Goal: Task Accomplishment & Management: Complete application form

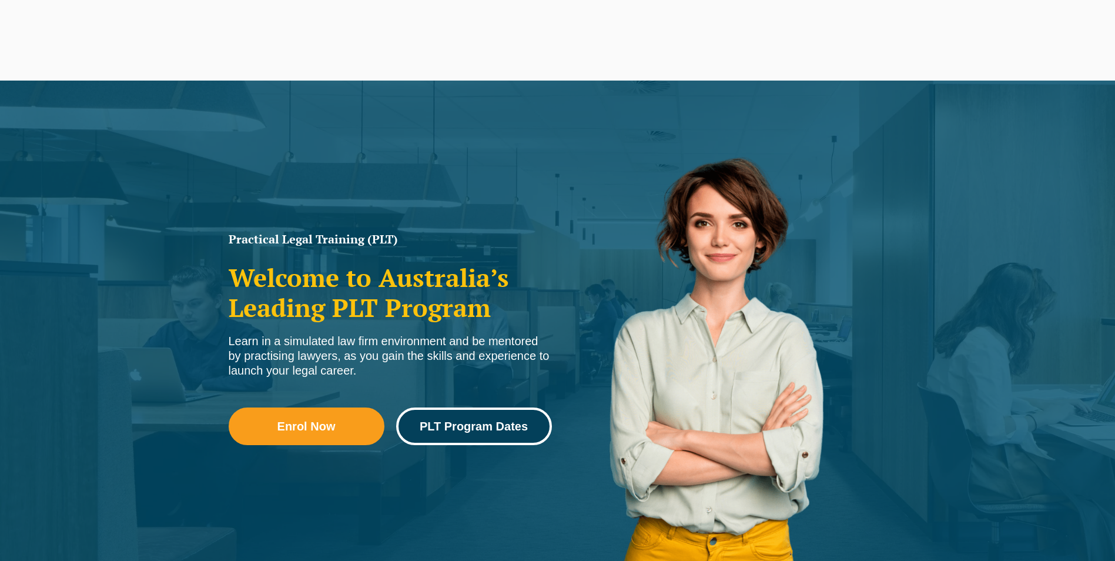
click at [509, 424] on span "PLT Program Dates" at bounding box center [474, 426] width 108 height 12
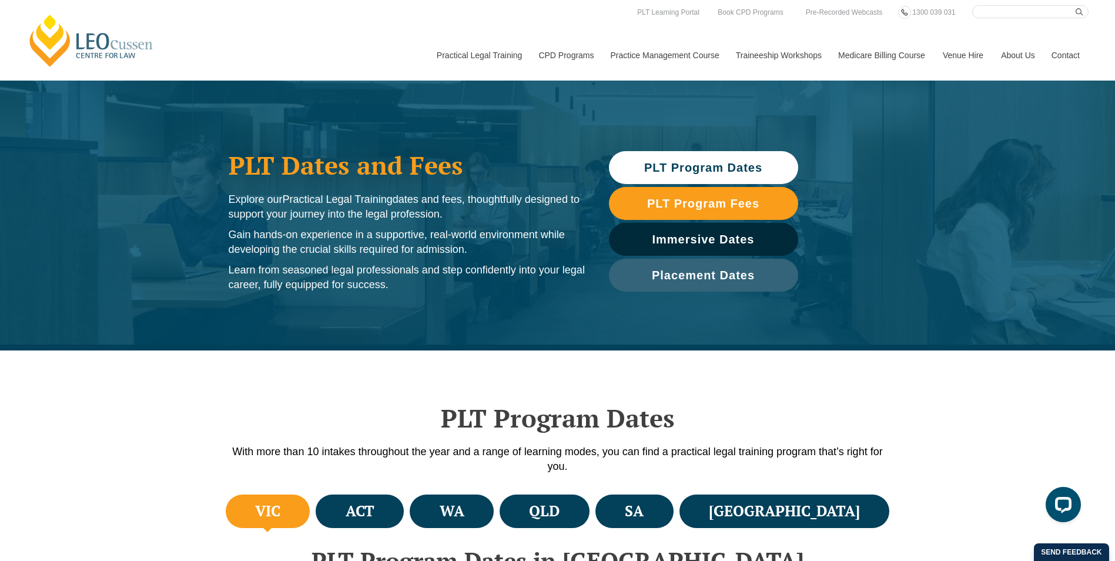
click at [279, 510] on h4 "VIC" at bounding box center [267, 510] width 25 height 19
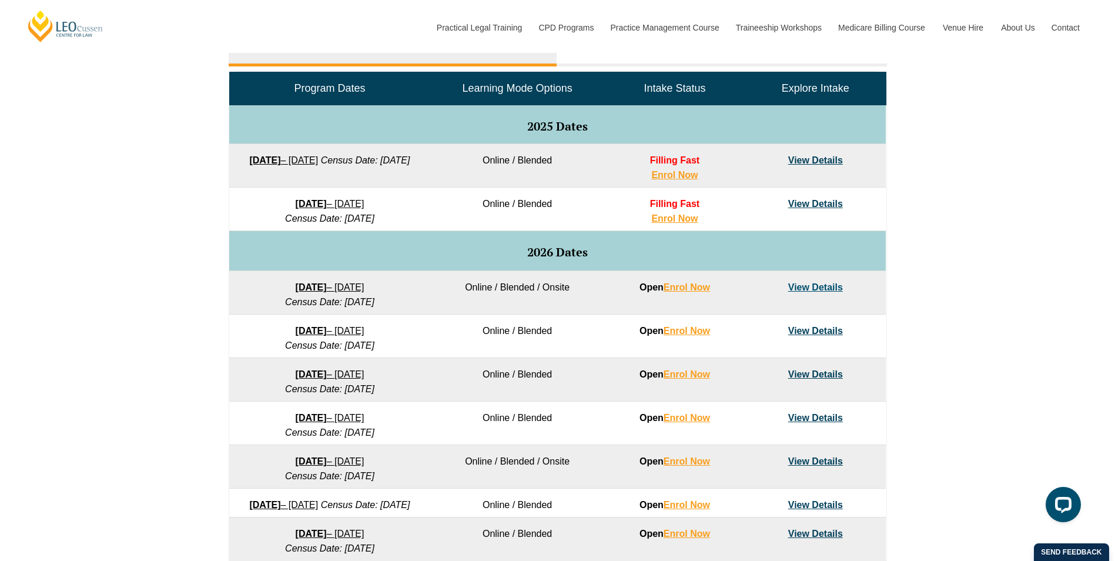
scroll to position [588, 0]
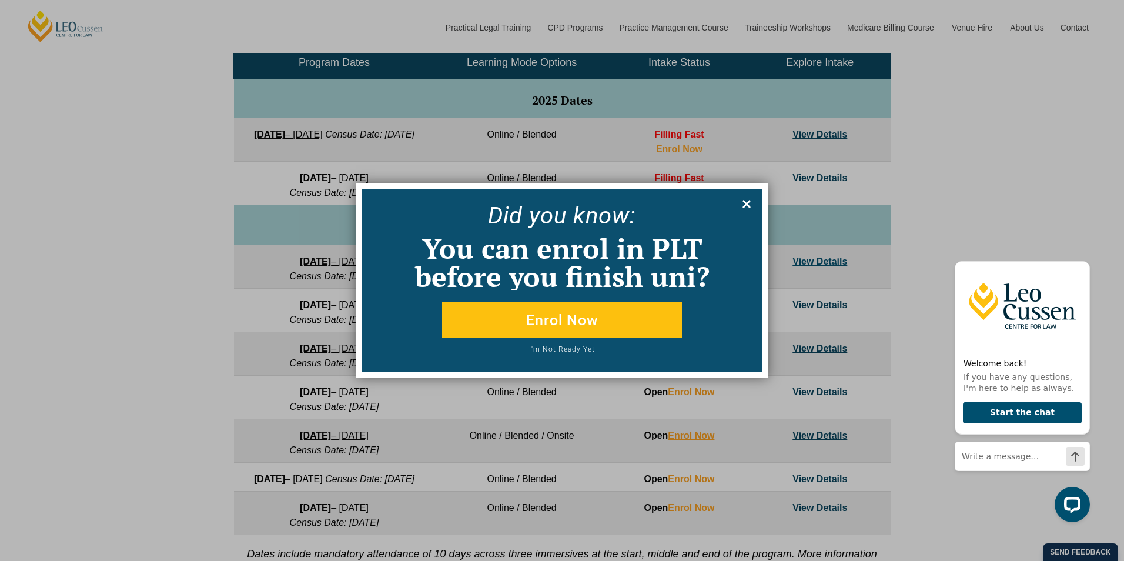
click at [747, 201] on icon at bounding box center [746, 203] width 13 height 13
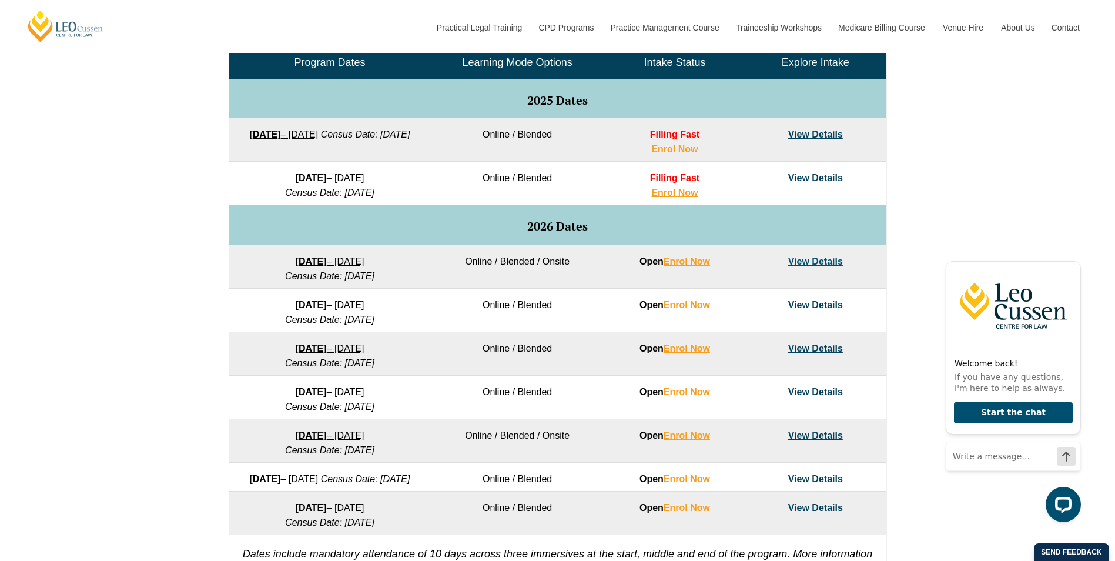
click at [799, 349] on link "View Details" at bounding box center [815, 348] width 55 height 10
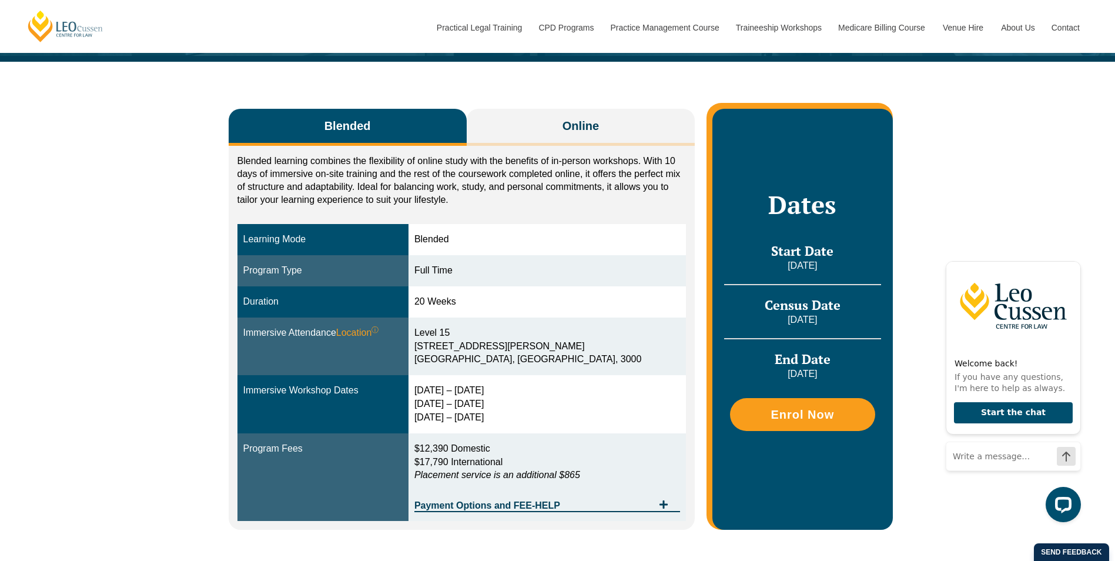
scroll to position [176, 0]
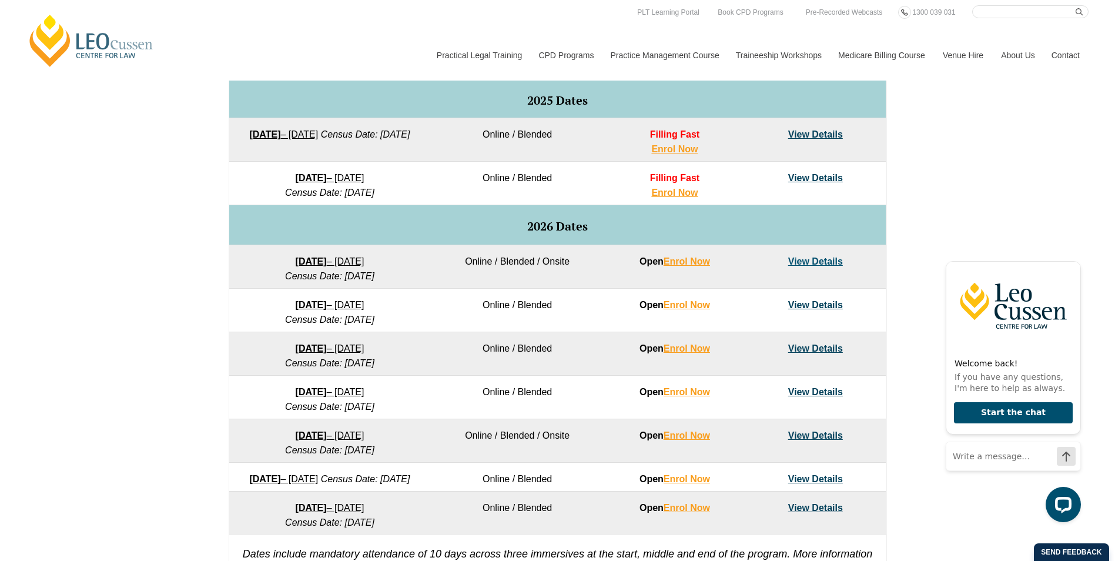
click at [824, 305] on link "View Details" at bounding box center [815, 305] width 55 height 10
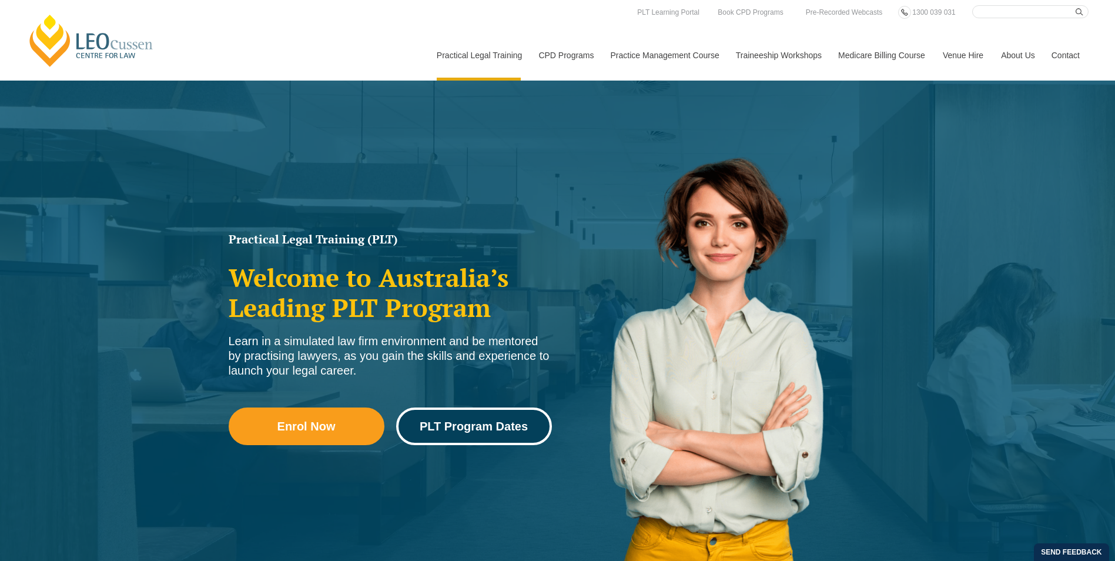
click at [493, 428] on span "PLT Program Dates" at bounding box center [474, 426] width 108 height 12
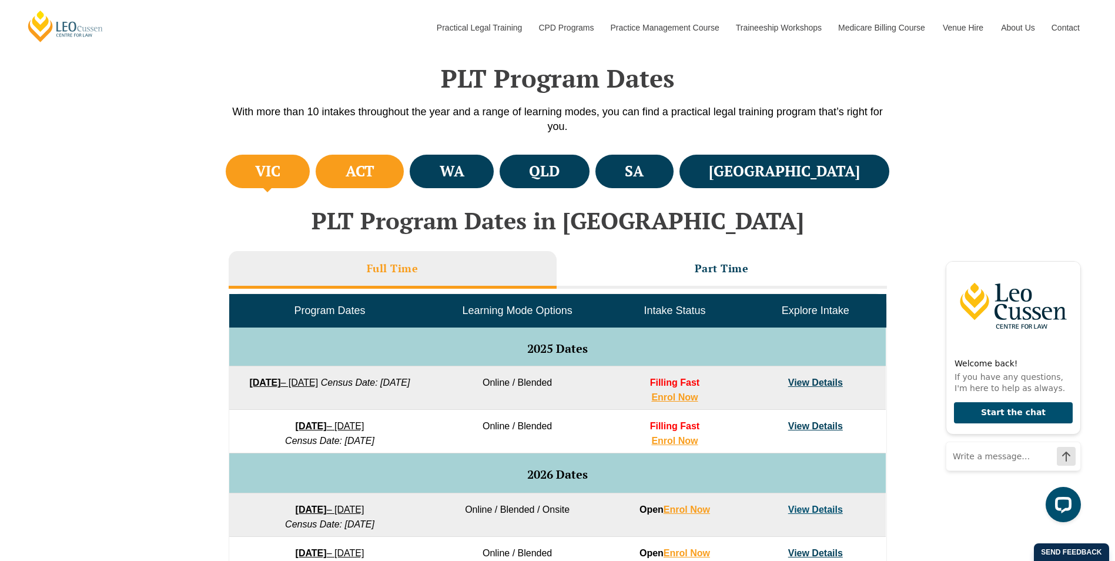
scroll to position [353, 0]
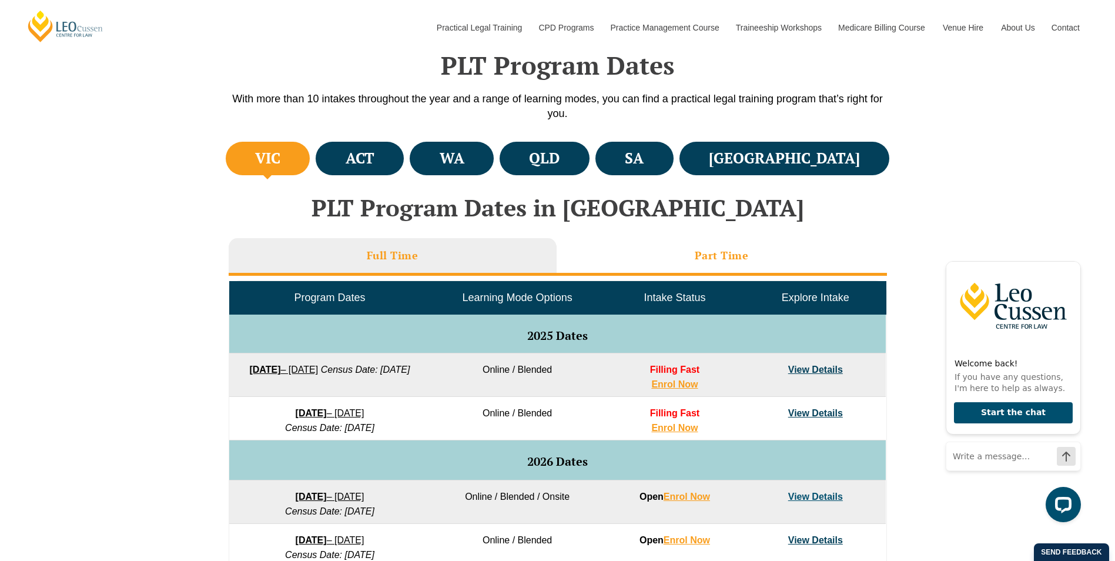
click at [695, 254] on h3 "Part Time" at bounding box center [722, 256] width 54 height 14
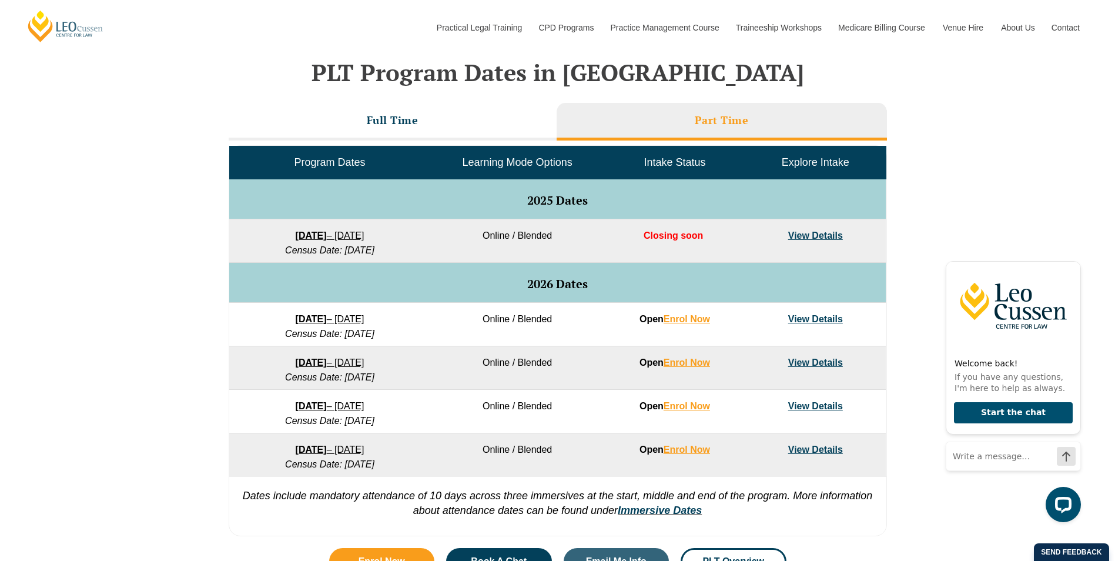
scroll to position [529, 0]
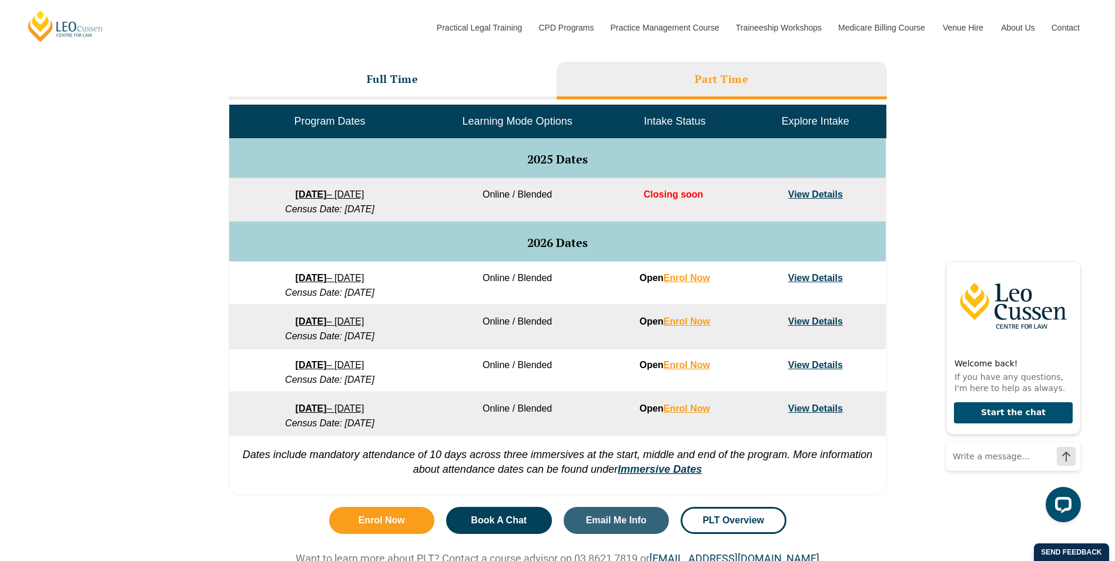
click at [814, 321] on link "View Details" at bounding box center [815, 321] width 55 height 10
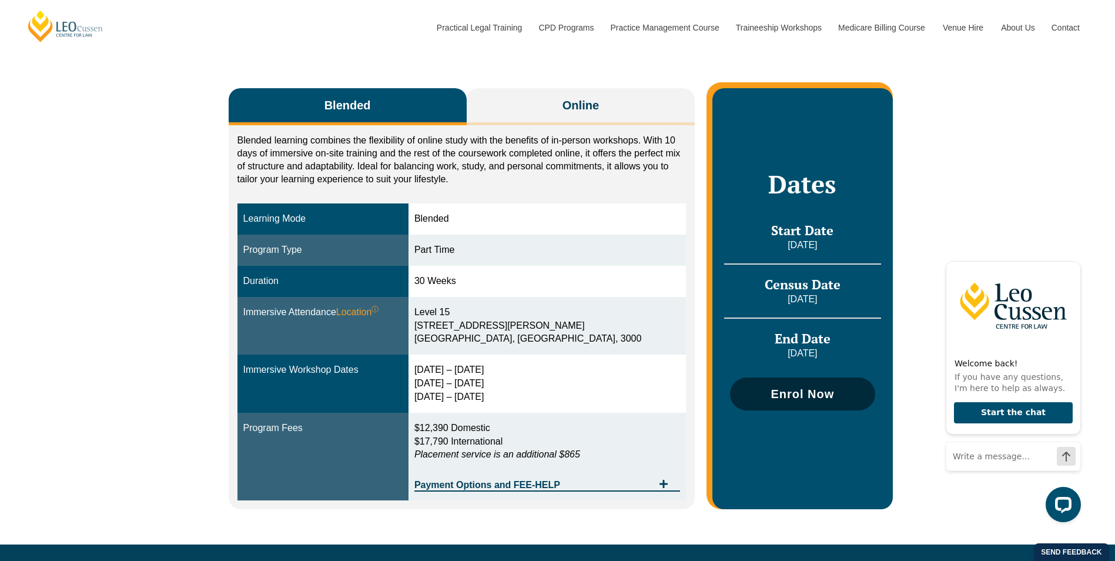
click at [819, 393] on span "Enrol Now" at bounding box center [801, 394] width 63 height 12
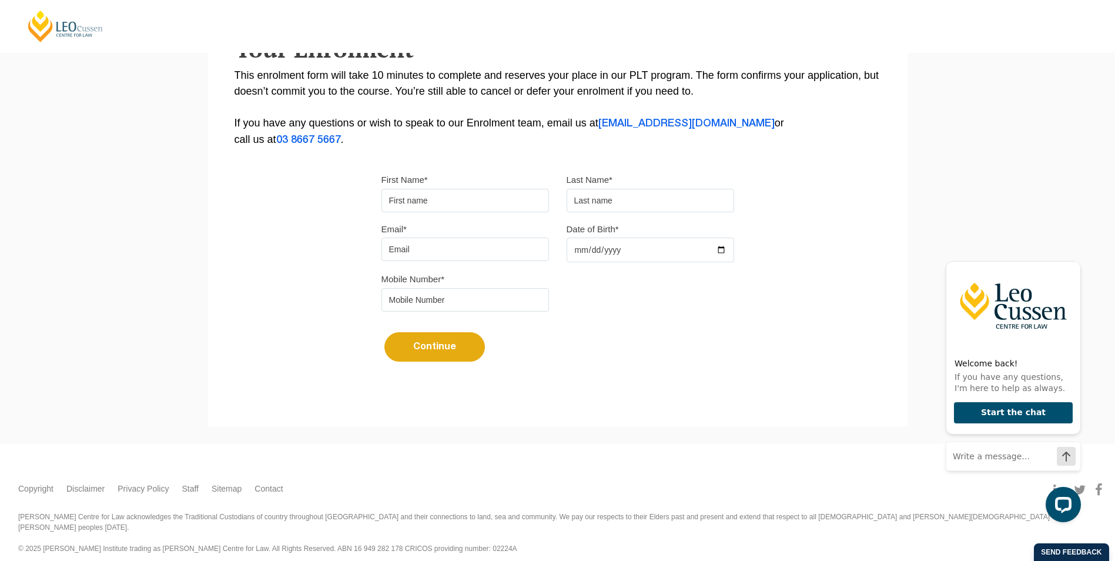
click at [428, 199] on input "First Name*" at bounding box center [464, 201] width 167 height 24
type input "Angelica"
type input "Oyarzun"
type input "angelicaoyarzun@iinet.net.au"
click at [440, 299] on input "42581684" at bounding box center [464, 300] width 167 height 24
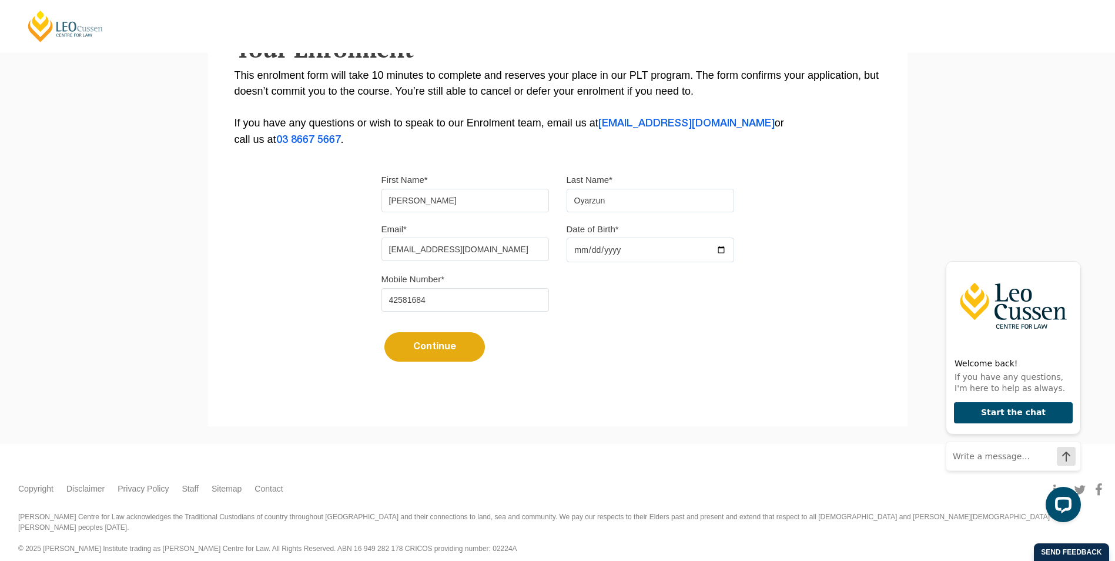
type input "0425816846"
click at [577, 251] on input "Date of Birth*" at bounding box center [649, 249] width 167 height 25
type input "1965-01-05"
click at [656, 417] on form "Please note that your information is saved on our server as you enter it. Step …" at bounding box center [557, 408] width 699 height 35
click at [427, 345] on button "Continue" at bounding box center [434, 346] width 100 height 29
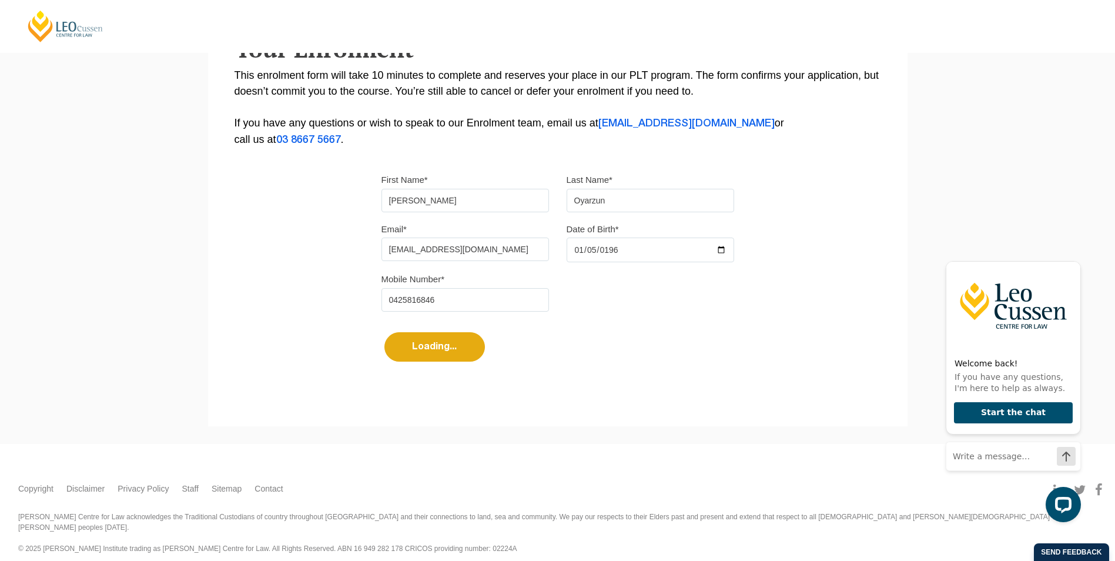
select select
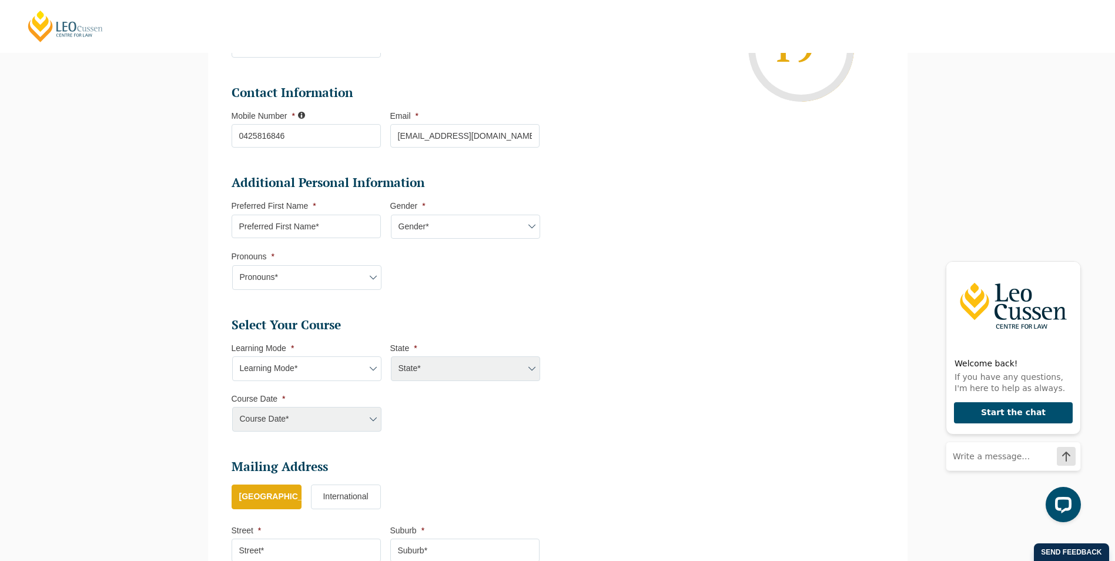
scroll to position [278, 0]
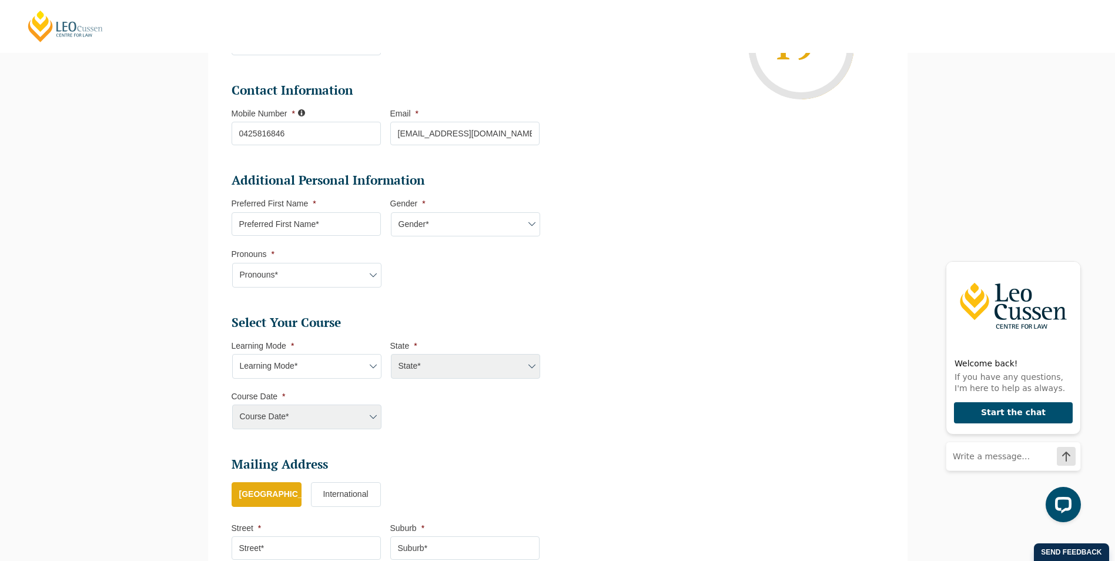
click at [371, 276] on select "Pronouns* She/Her/Hers He/Him/His They/Them/Theirs Other Prefer not to disclose" at bounding box center [306, 275] width 149 height 25
select select "She/Her/Hers"
click at [232, 263] on select "Pronouns* She/Her/Hers He/Him/His They/Them/Theirs Other Prefer not to disclose" at bounding box center [306, 275] width 149 height 25
click at [531, 224] on select "Gender* Male Female Nonbinary Intersex Prefer not to disclose Other" at bounding box center [465, 224] width 149 height 25
select select "Female"
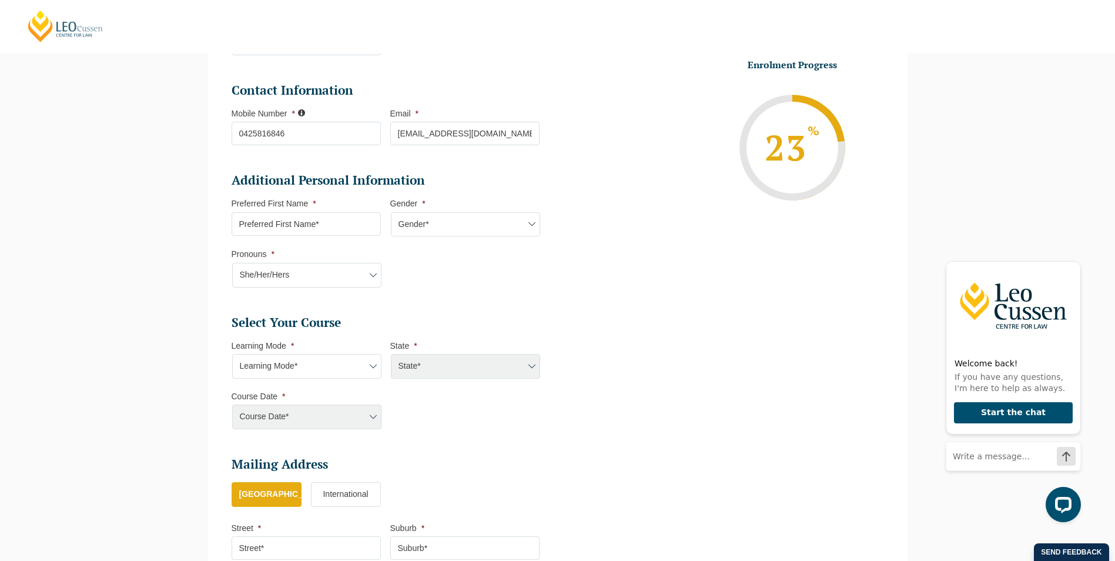
click at [391, 212] on select "Gender* Male Female Nonbinary Intersex Prefer not to disclose Other" at bounding box center [465, 224] width 149 height 25
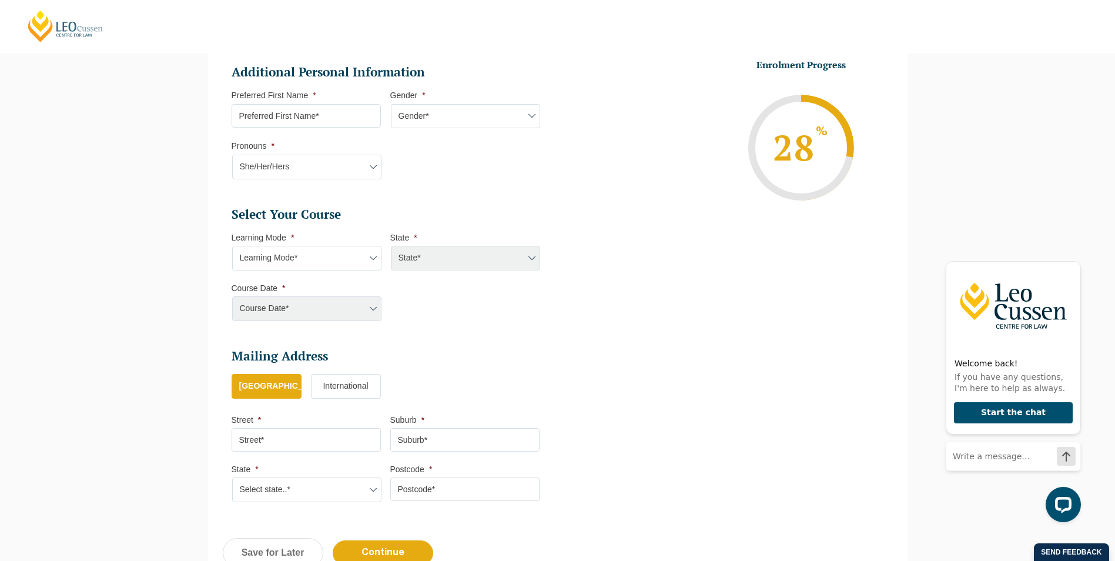
scroll to position [395, 0]
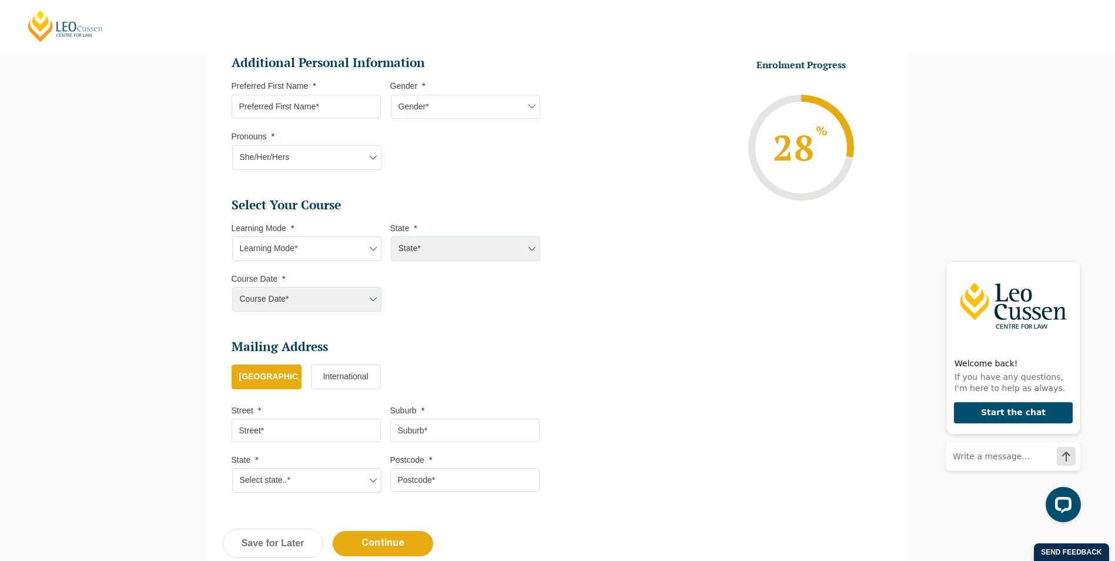
click at [374, 249] on select "Learning Mode* Online Full Time Learning Online Part Time Learning Blended Full…" at bounding box center [306, 248] width 149 height 25
select select "Online Part Time Learning"
click at [232, 236] on select "Learning Mode* Online Full Time Learning Online Part Time Learning Blended Full…" at bounding box center [306, 248] width 149 height 25
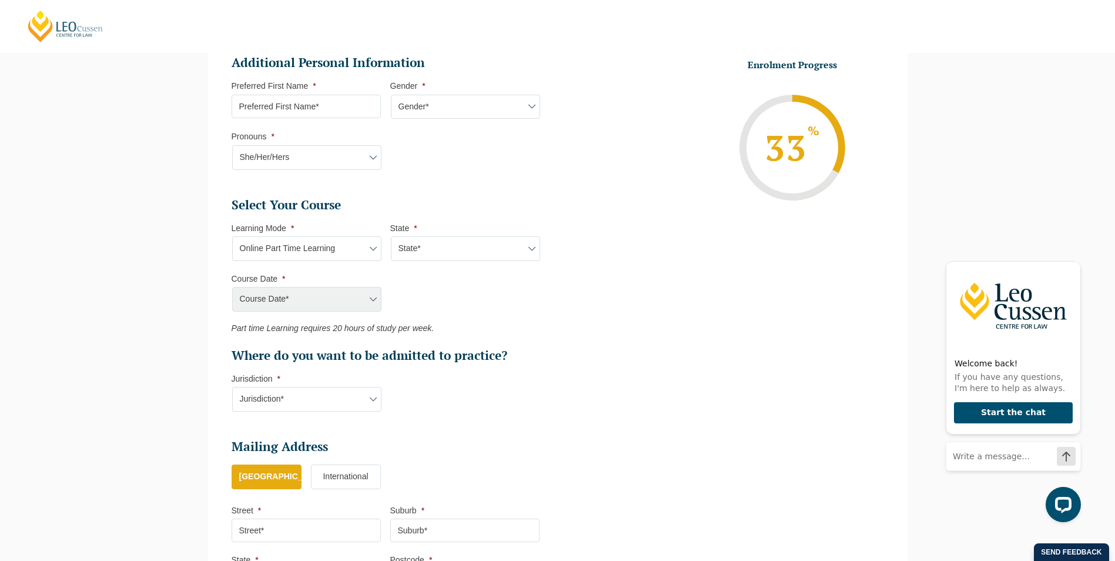
click at [530, 248] on select "State* National (ACT/NSW, VIC, QLD, SA, WA)" at bounding box center [465, 248] width 149 height 25
select select "National (ACT/NSW, VIC, QLD, SA, WA)"
click at [391, 236] on select "State* National (ACT/NSW, VIC, QLD, SA, WA)" at bounding box center [465, 248] width 149 height 25
click at [529, 250] on select "State* National (ACT/NSW, VIC, QLD, SA, WA)" at bounding box center [465, 248] width 149 height 25
click at [391, 236] on select "State* National (ACT/NSW, VIC, QLD, SA, WA)" at bounding box center [465, 248] width 149 height 25
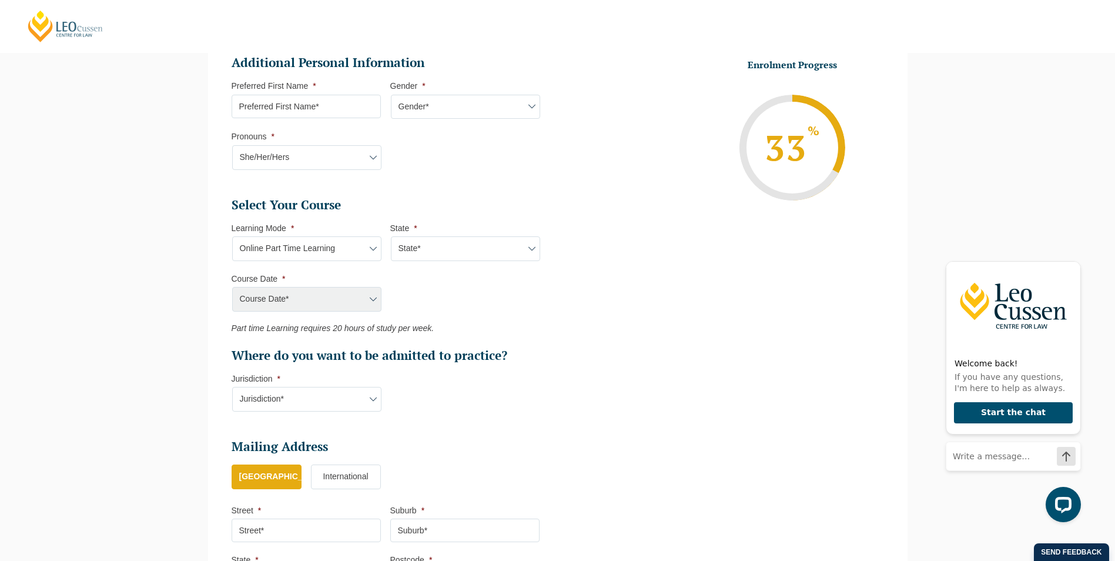
click at [373, 294] on div "Course Date* September 2025 (08-Sep-2025 to 17-Apr-2026) January 2026 (27-Jan-2…" at bounding box center [306, 299] width 149 height 25
click at [533, 249] on select "State* National (ACT/NSW, VIC, QLD, SA, WA)" at bounding box center [465, 248] width 149 height 25
click at [434, 249] on select "State* National (ACT/NSW, VIC, QLD, SA, WA)" at bounding box center [465, 248] width 149 height 25
select select "National (ACT/NSW, VIC, QLD, SA, WA)"
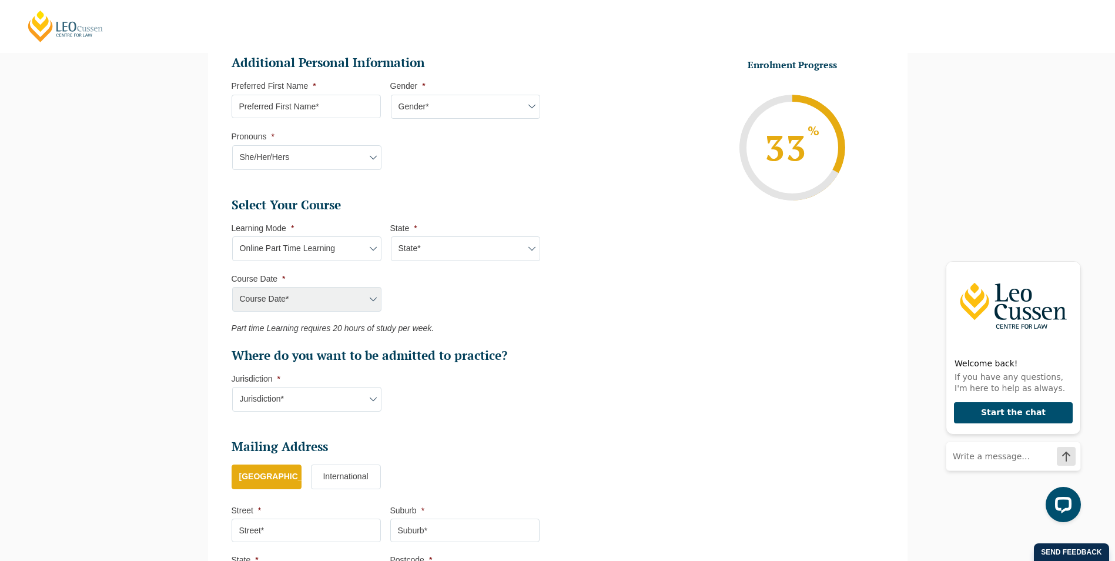
click at [391, 236] on select "State* National (ACT/NSW, VIC, QLD, SA, WA)" at bounding box center [465, 248] width 149 height 25
click at [617, 302] on ul "Personal Information First Name * Angelica Last Name * Oyarzun Date of Birth * …" at bounding box center [558, 200] width 670 height 809
click at [370, 298] on select "Course Date* September 2025 (08-Sep-2025 to 17-Apr-2026) January 2026 (27-Jan-2…" at bounding box center [306, 299] width 149 height 25
select select "March 2026 (30-Mar-2026 to 23-Oct-2026)"
click at [232, 287] on select "Course Date* September 2025 (08-Sep-2025 to 17-Apr-2026) January 2026 (27-Jan-2…" at bounding box center [306, 299] width 149 height 25
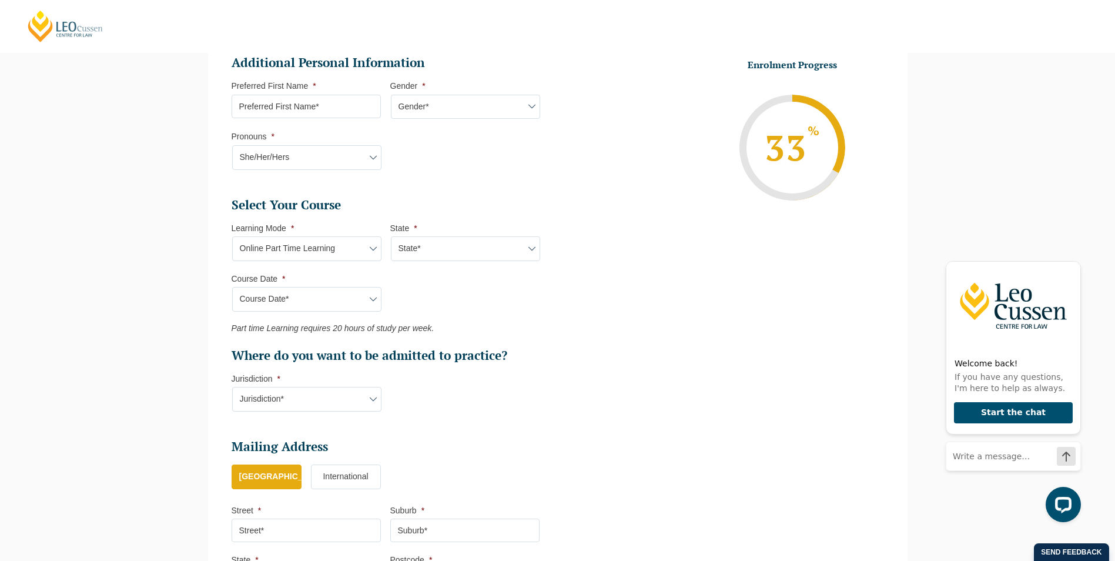
type input "Intake 05 March 2026 PT"
type input "Practical Legal Training (NAT)"
select select "NAT PLT (MAR) 2026 Part Time Online"
click at [372, 401] on select "Jurisdiction* VIC ACT/NSW SA WA QLD" at bounding box center [306, 399] width 149 height 25
select select "VIC"
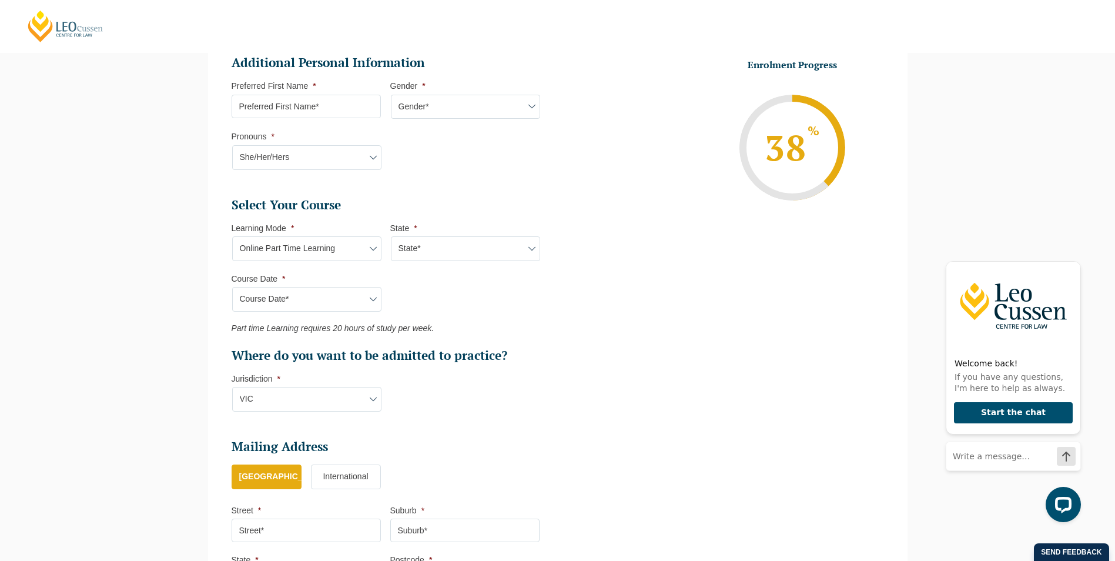
click at [232, 387] on select "Jurisdiction* VIC ACT/NSW SA WA QLD" at bounding box center [306, 399] width 149 height 25
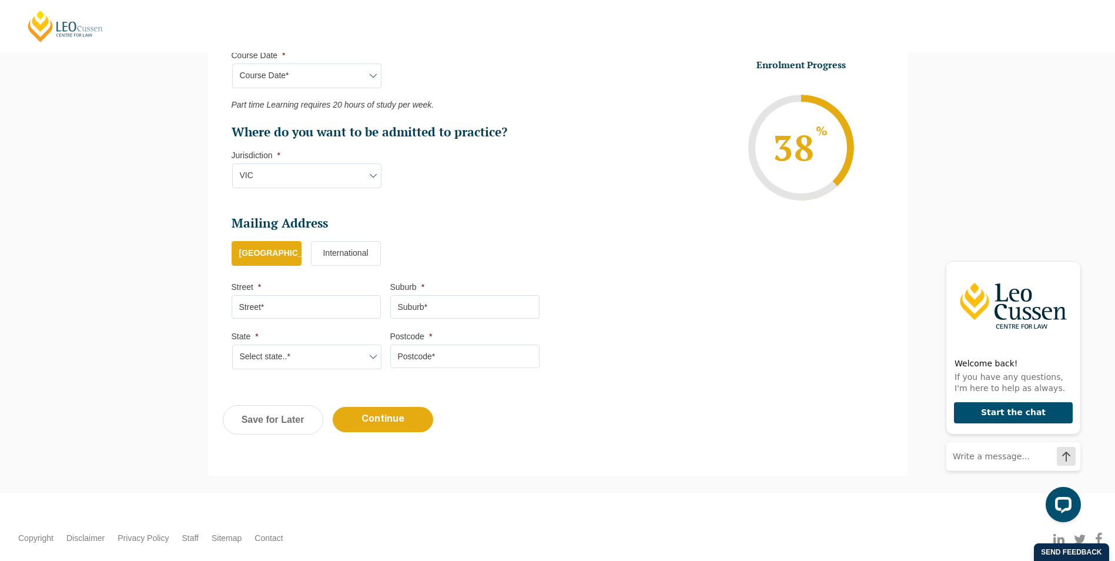
scroll to position [631, 0]
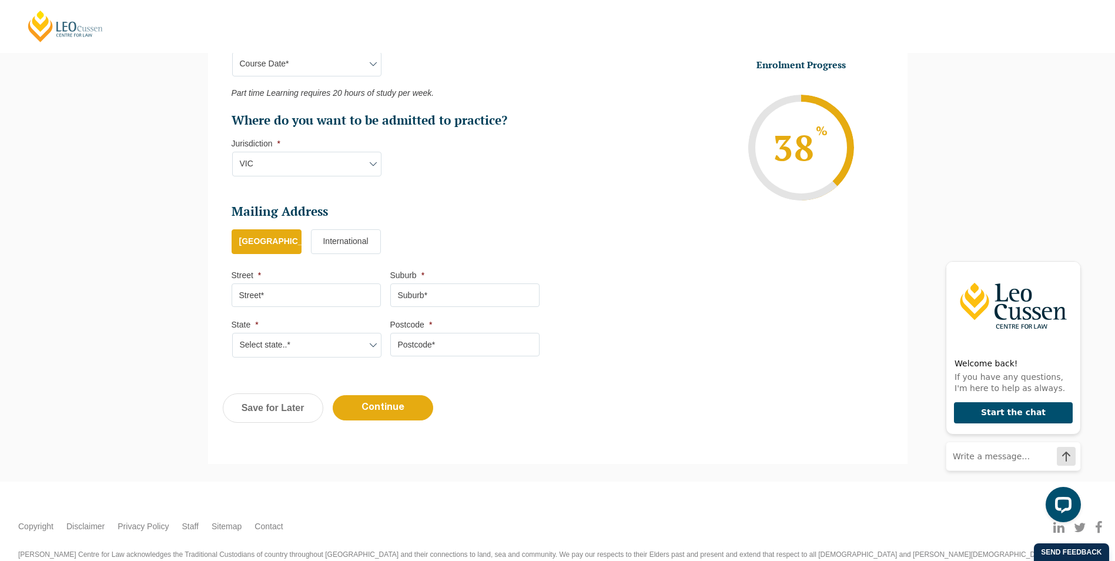
click at [363, 297] on input "Street *" at bounding box center [306, 295] width 149 height 24
type input "2/10 Glen Street"
type input "Hawthorn"
select select "VIC"
type input "3122"
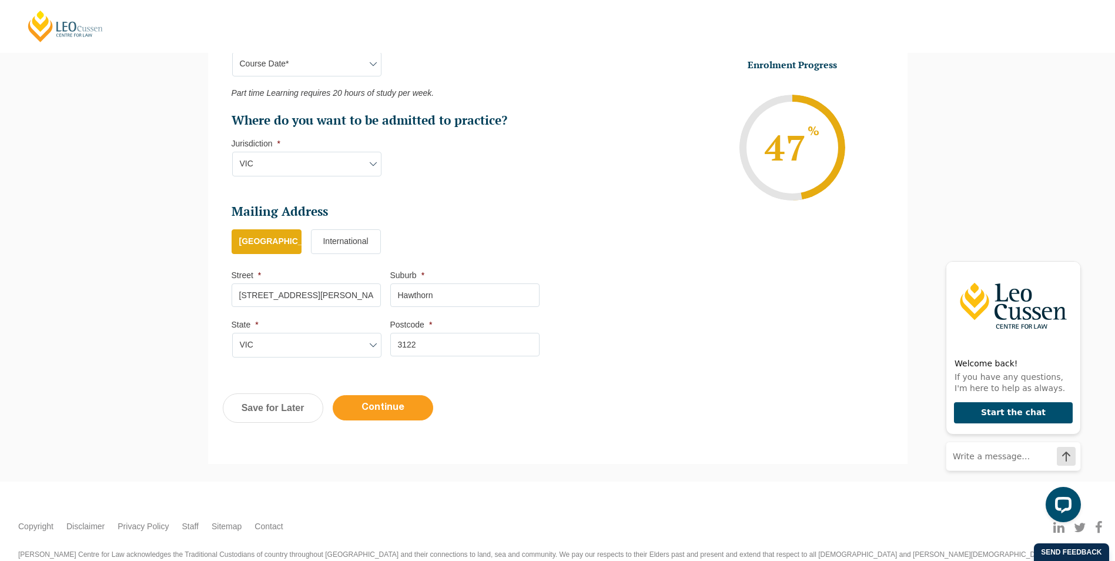
click at [398, 410] on input "Continue" at bounding box center [383, 407] width 100 height 25
select select "Online Part Time Learning"
select select "National (ACT/NSW, VIC, QLD, SA, WA)"
select select
select select "March 2026 (30-Mar-2026 to 23-Oct-2026)"
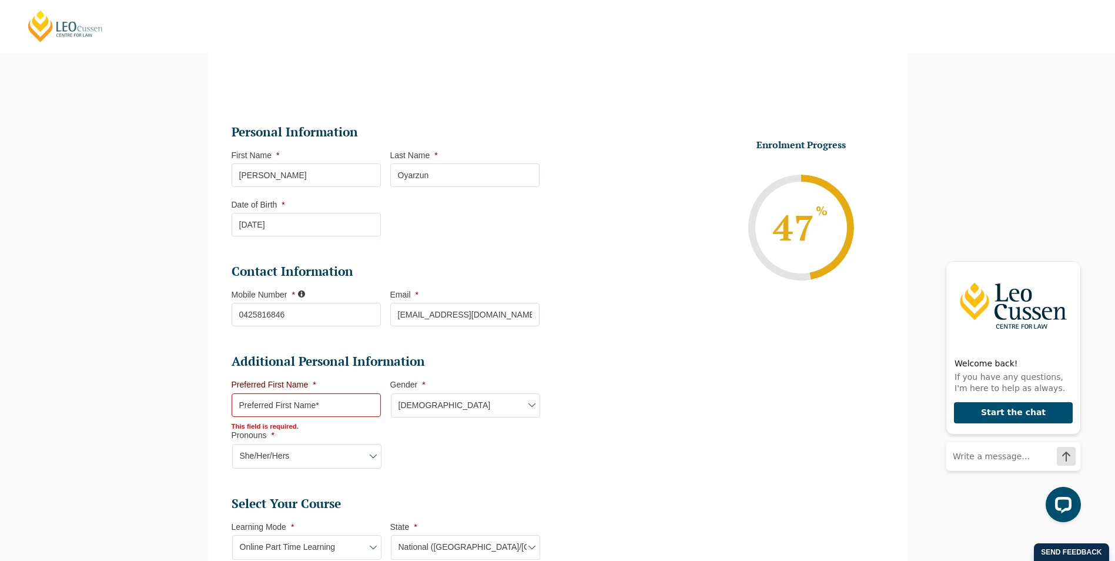
scroll to position [107, 0]
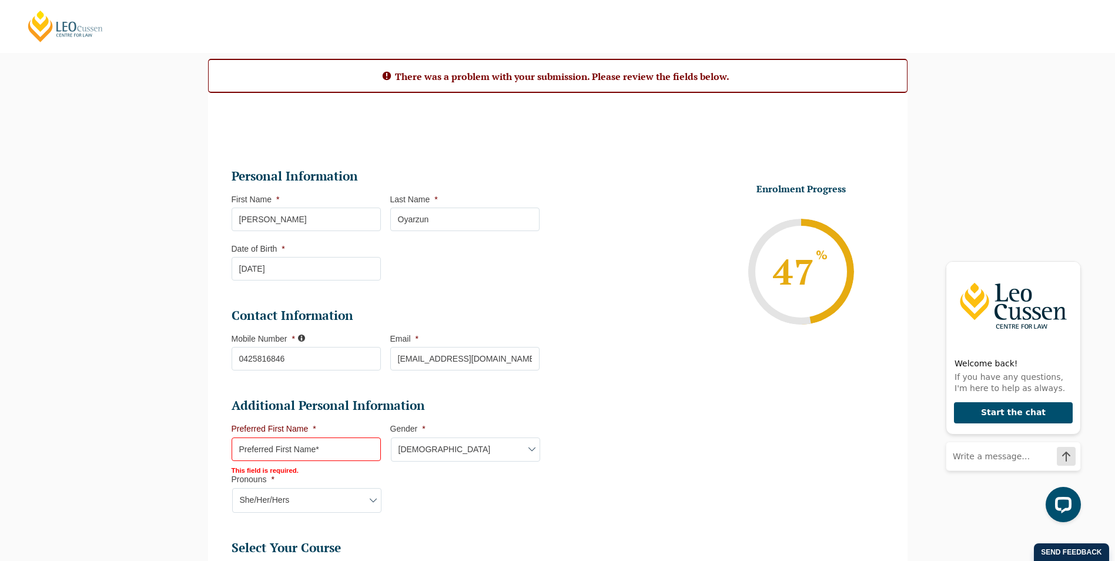
click at [284, 445] on input "Preferred First Name *" at bounding box center [306, 449] width 149 height 24
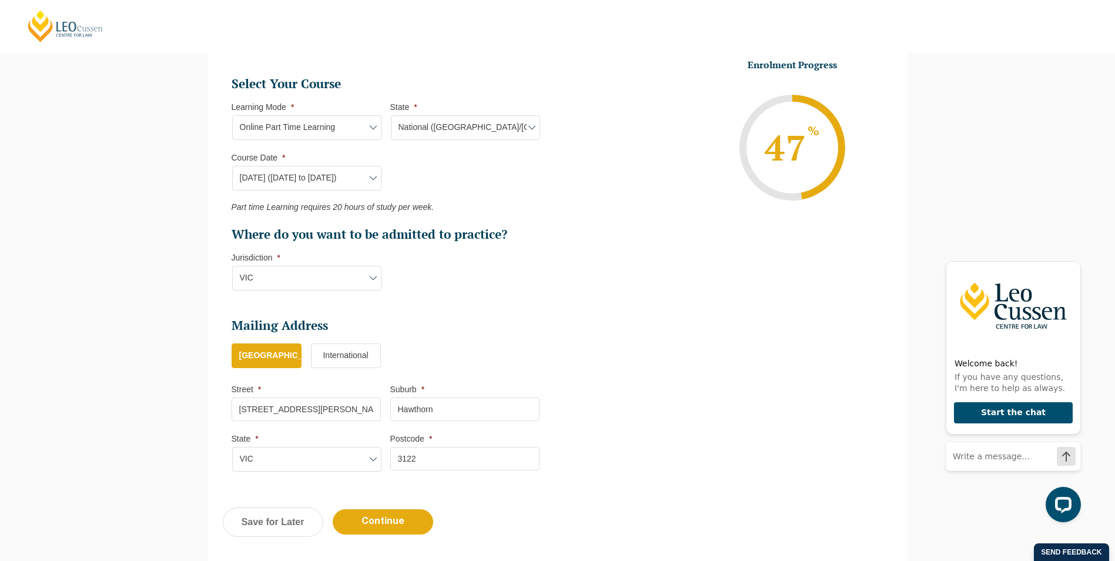
scroll to position [722, 0]
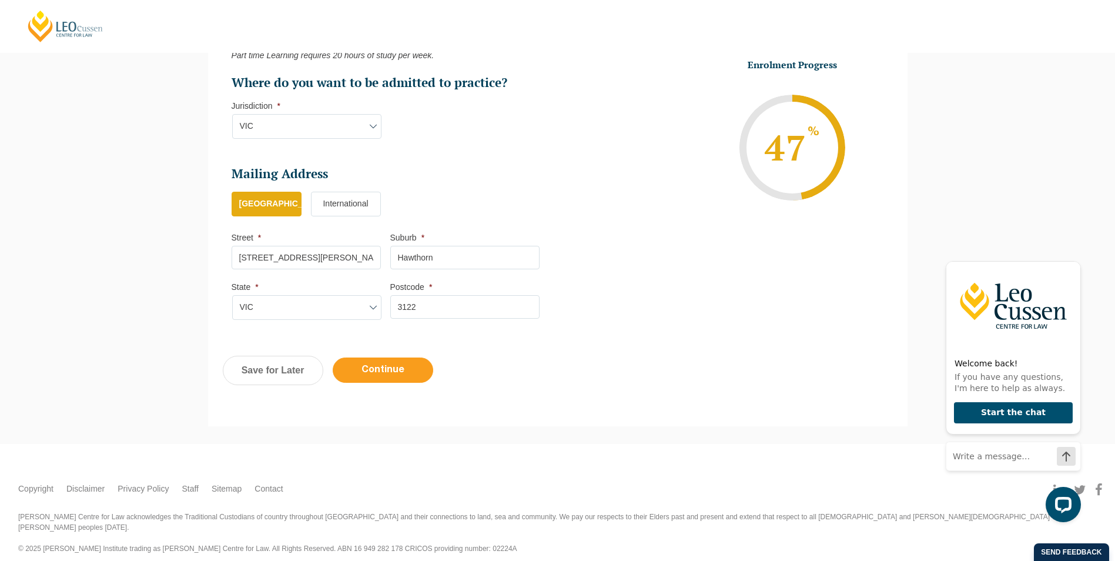
type input "Angelica"
click at [380, 369] on input "Continue" at bounding box center [383, 369] width 100 height 25
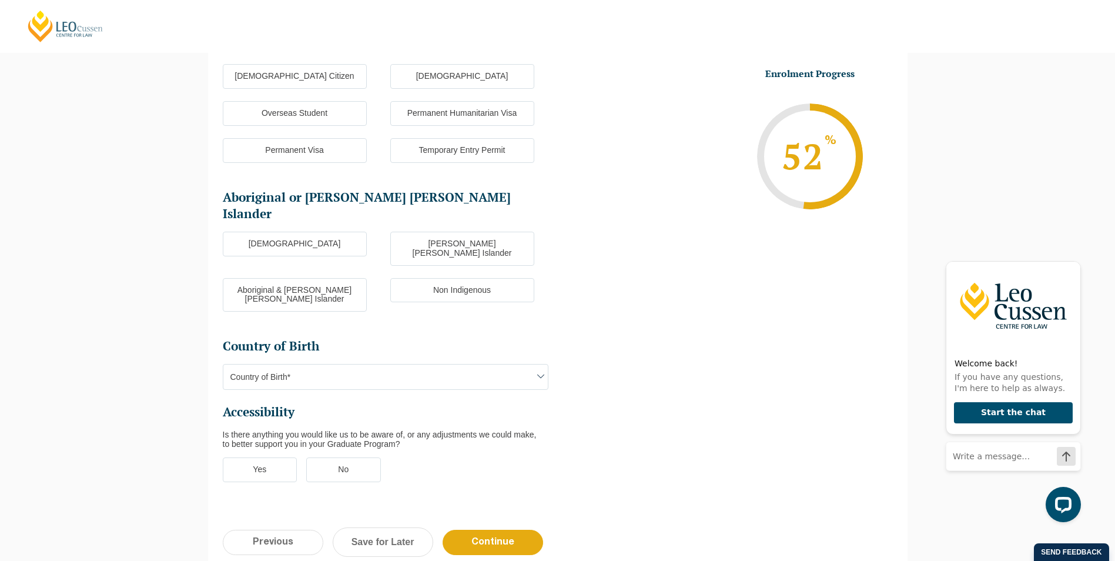
scroll to position [102, 0]
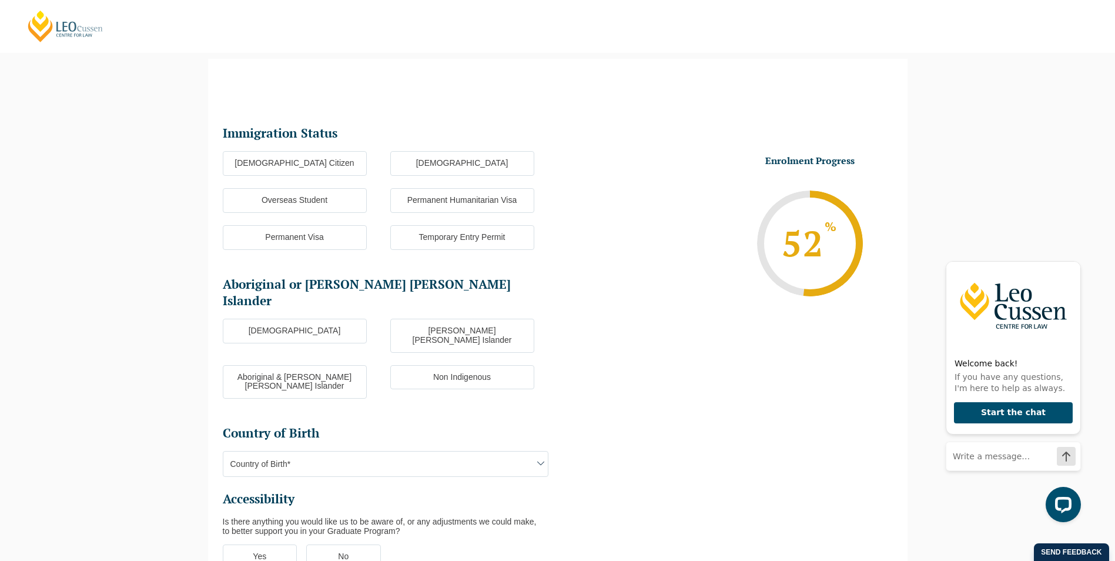
click at [303, 163] on label "Australian Citizen" at bounding box center [295, 163] width 144 height 25
click at [0, 0] on input "Australian Citizen" at bounding box center [0, 0] width 0 height 0
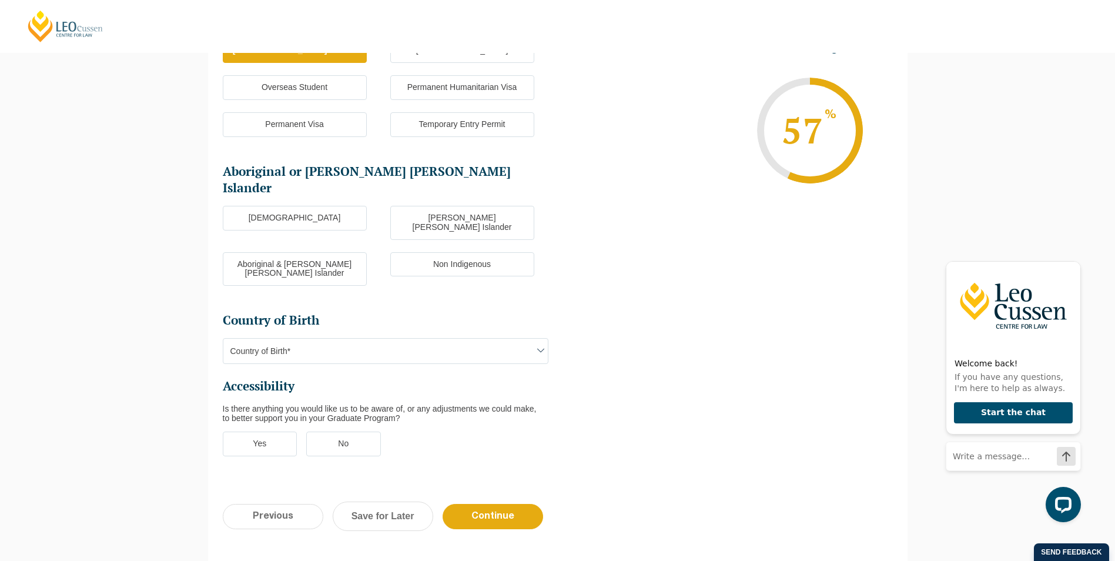
scroll to position [219, 0]
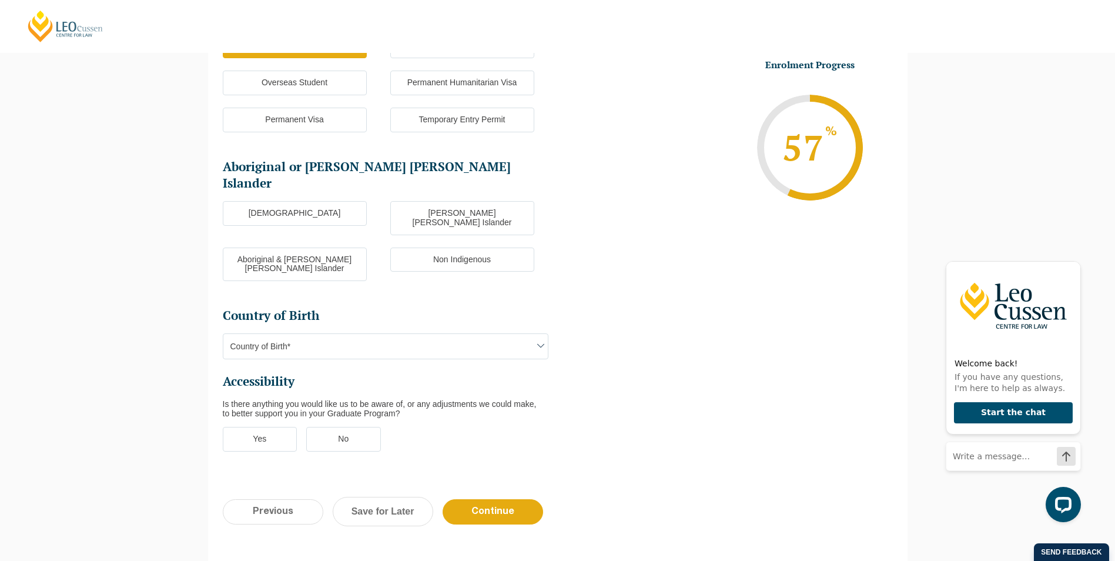
click at [460, 247] on label "Non Indigenous" at bounding box center [462, 259] width 144 height 25
click at [0, 0] on input "Non Indigenous" at bounding box center [0, 0] width 0 height 0
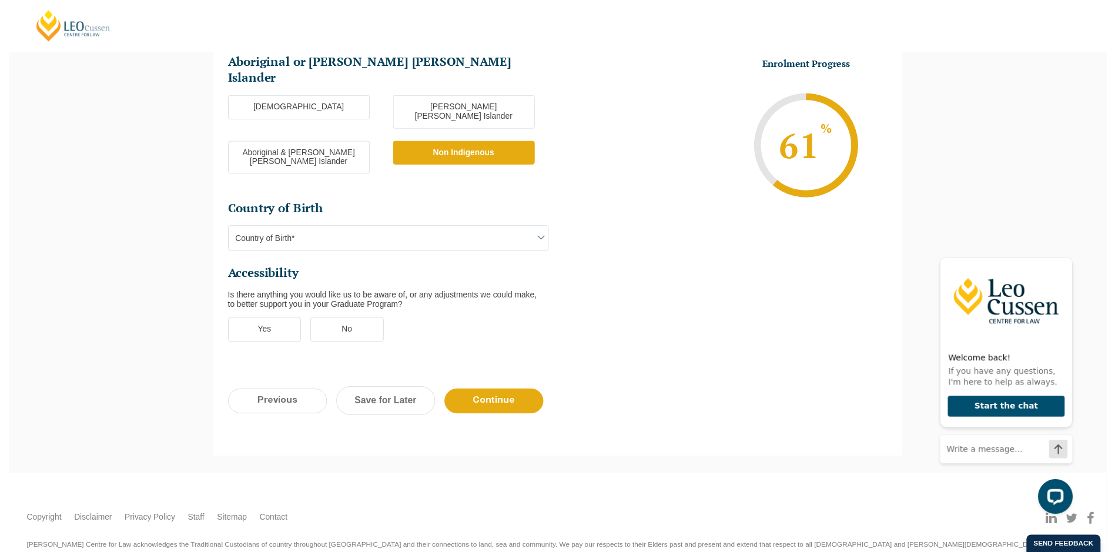
scroll to position [325, 0]
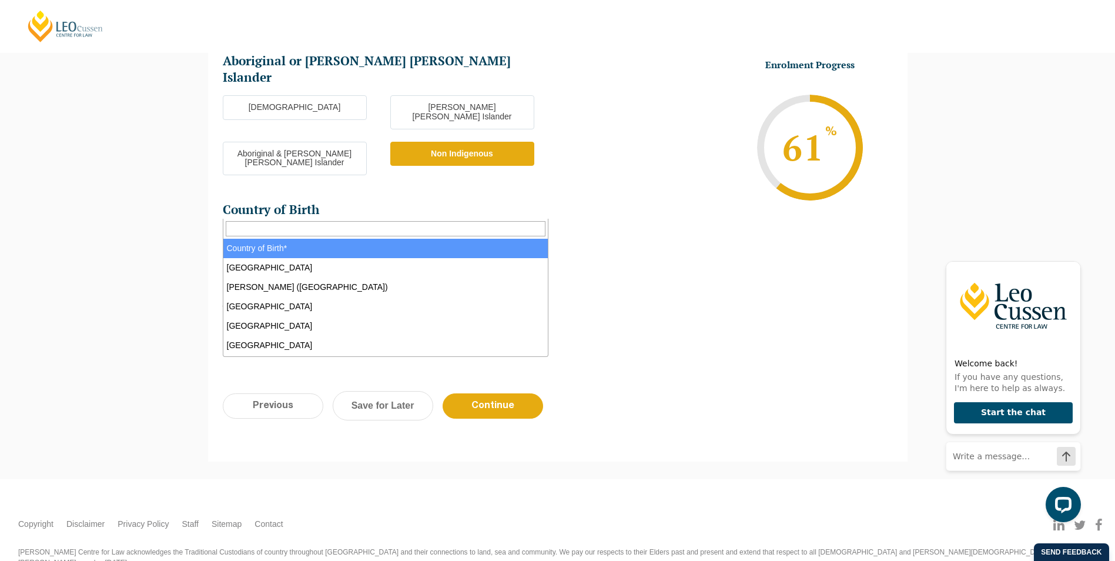
click at [541, 233] on span at bounding box center [541, 240] width 14 height 14
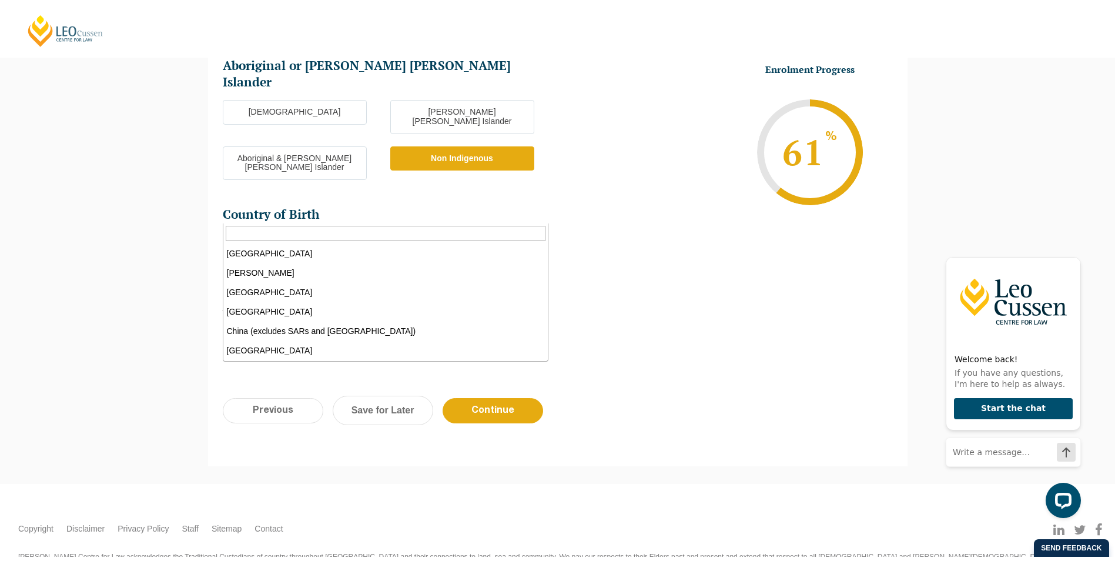
scroll to position [888, 0]
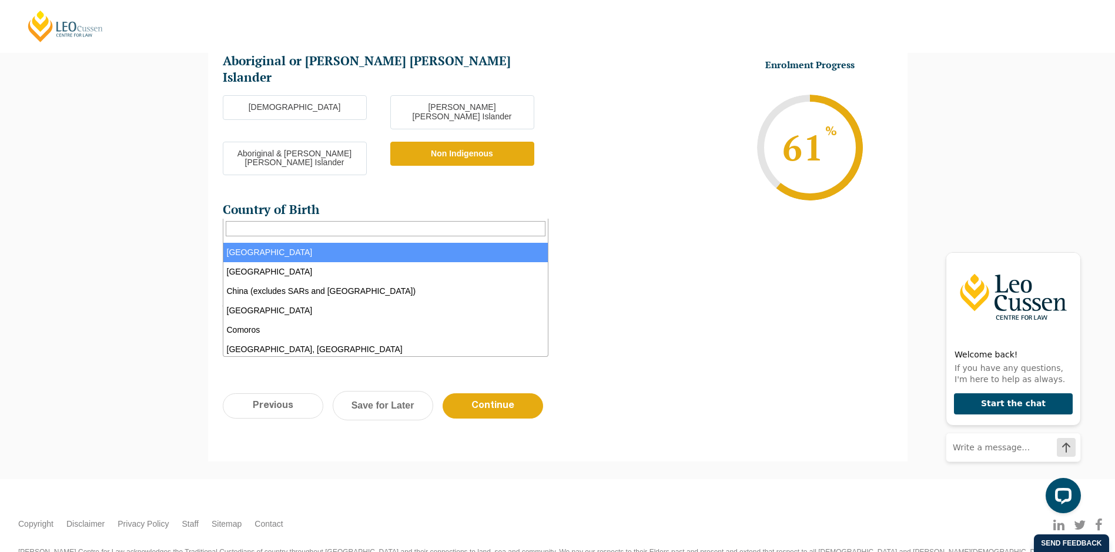
select select "Chile 8204"
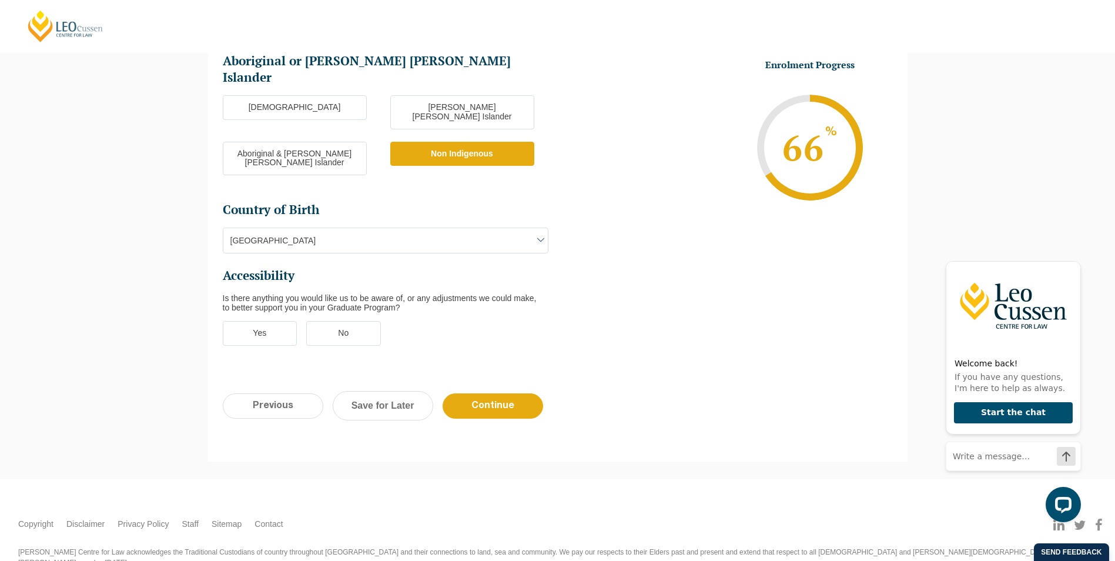
click at [344, 321] on label "No" at bounding box center [343, 333] width 75 height 25
click at [0, 0] on input "No" at bounding box center [0, 0] width 0 height 0
click at [502, 393] on input "Continue" at bounding box center [492, 405] width 100 height 25
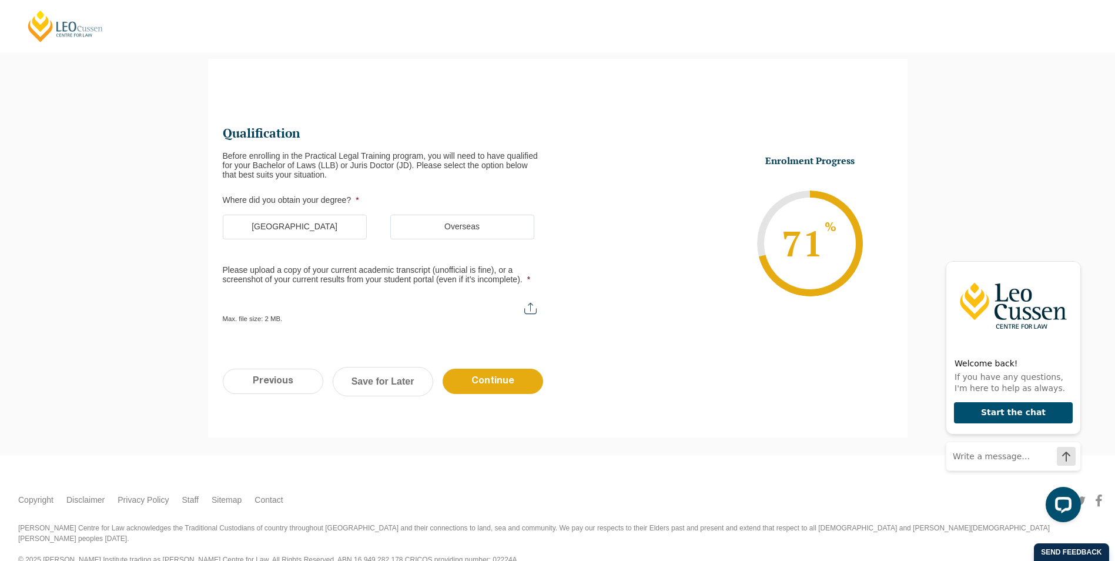
scroll to position [0, 0]
click at [307, 228] on label "Australia" at bounding box center [295, 226] width 144 height 25
click at [0, 0] on input "Australia" at bounding box center [0, 0] width 0 height 0
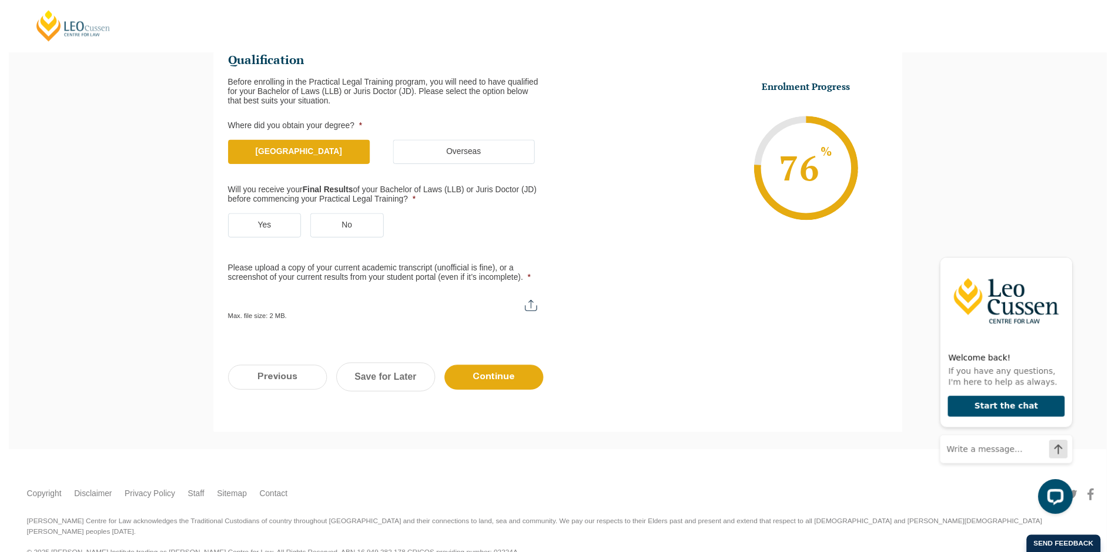
scroll to position [187, 0]
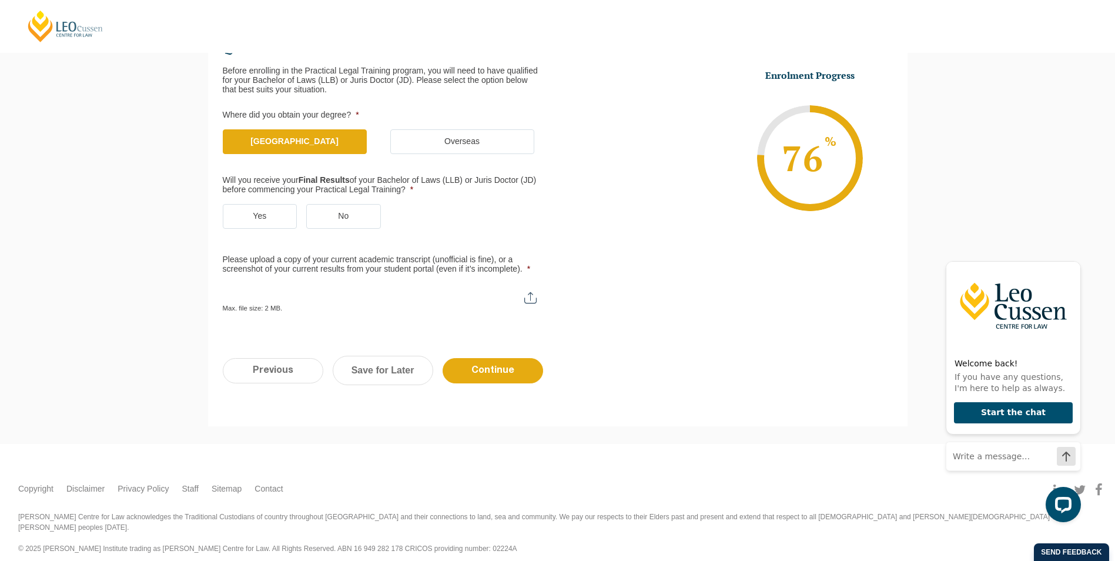
click at [261, 215] on label "Yes" at bounding box center [260, 216] width 75 height 25
click at [0, 0] on input "Yes" at bounding box center [0, 0] width 0 height 0
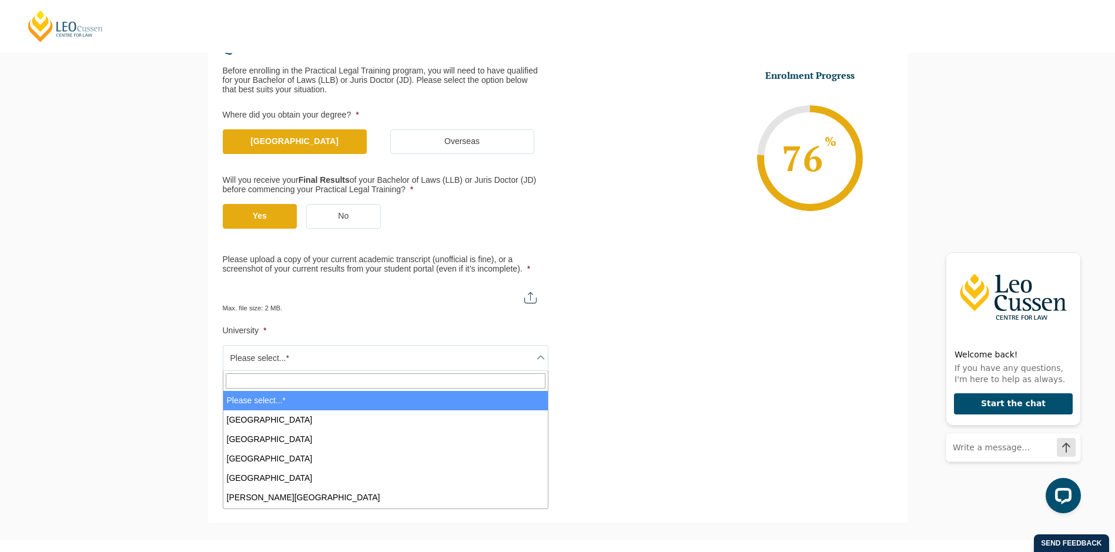
click at [538, 358] on span at bounding box center [541, 357] width 14 height 14
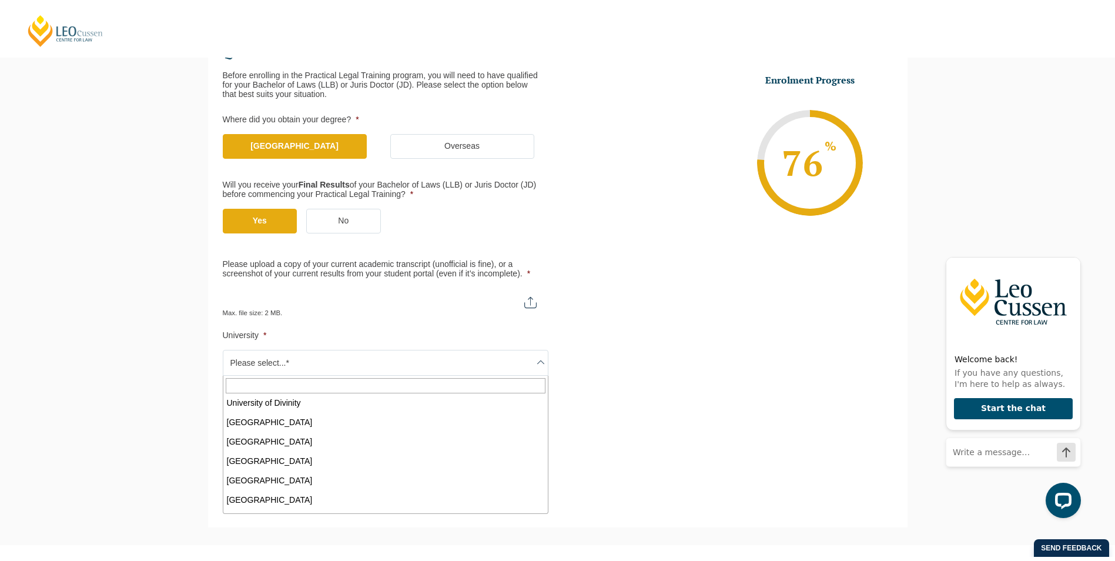
scroll to position [529, 0]
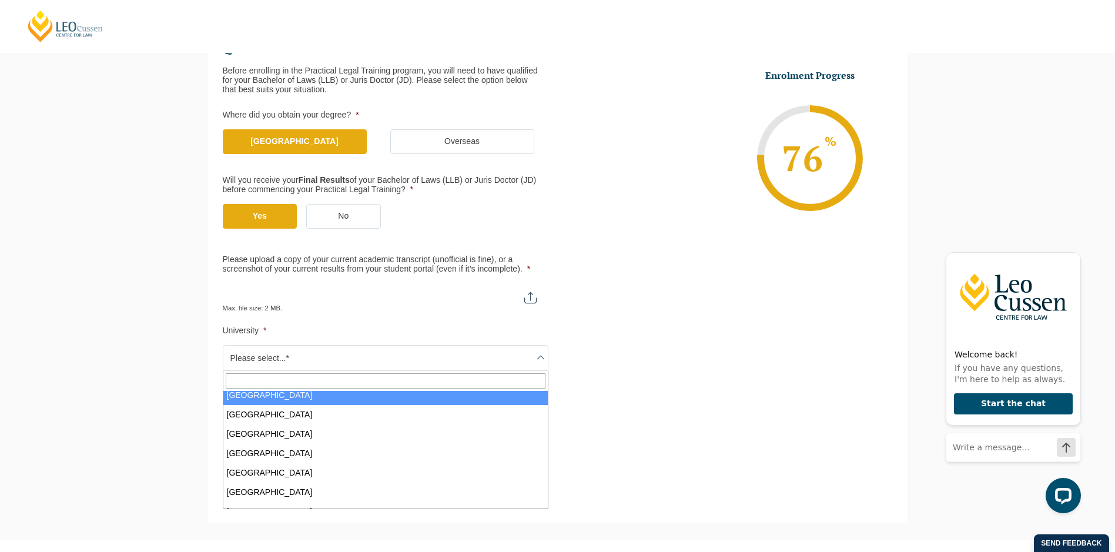
click at [301, 389] on span at bounding box center [385, 381] width 324 height 20
select select "University of New England"
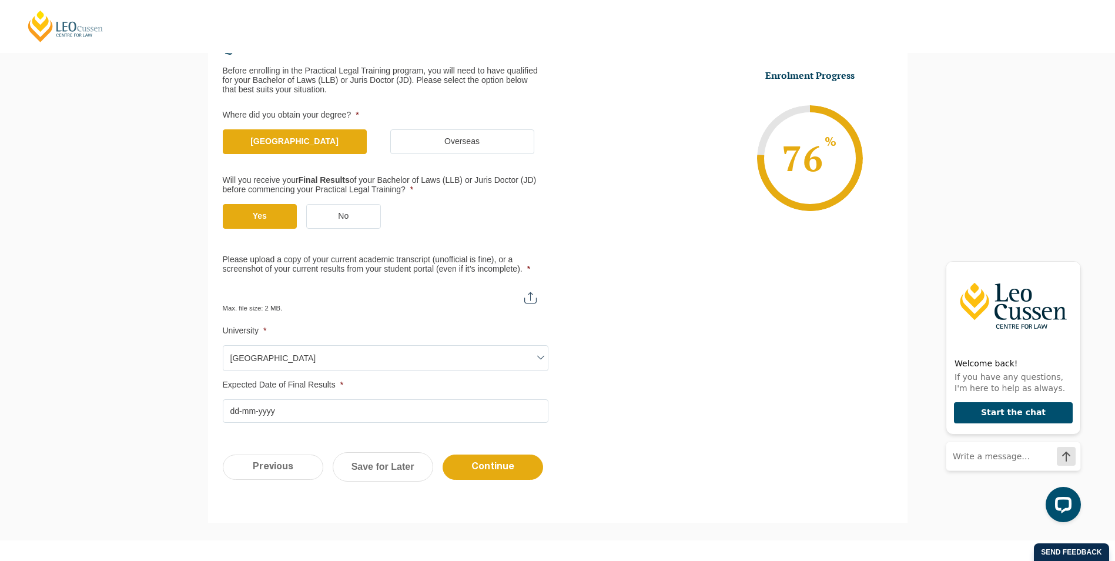
click at [231, 412] on input "Expected Date of Final Results *" at bounding box center [386, 411] width 326 height 24
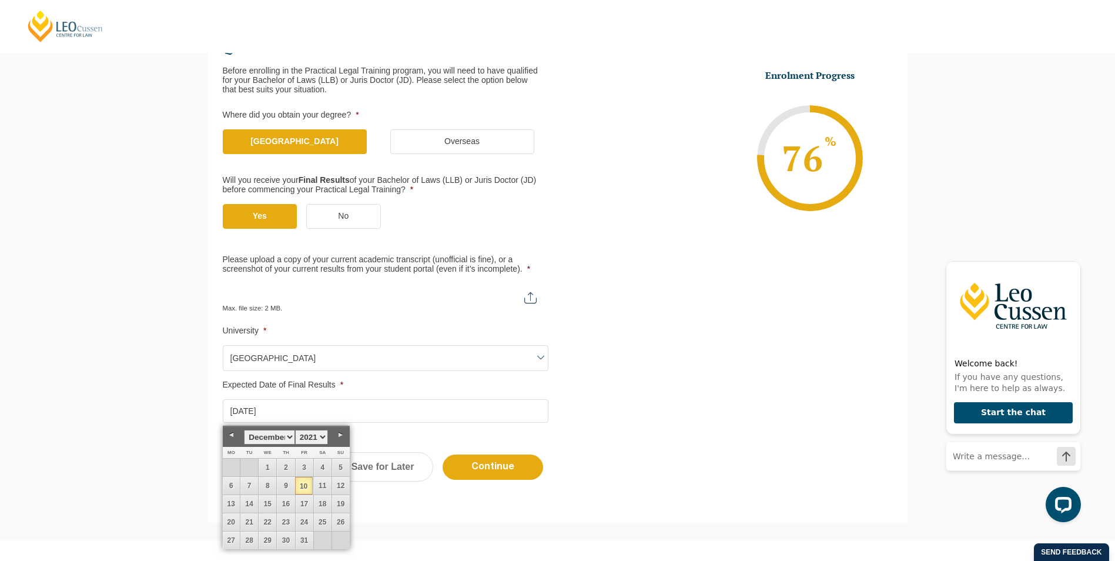
type input "10-12-2021"
click at [782, 452] on div "Previous Continue Save for Later" at bounding box center [557, 472] width 699 height 65
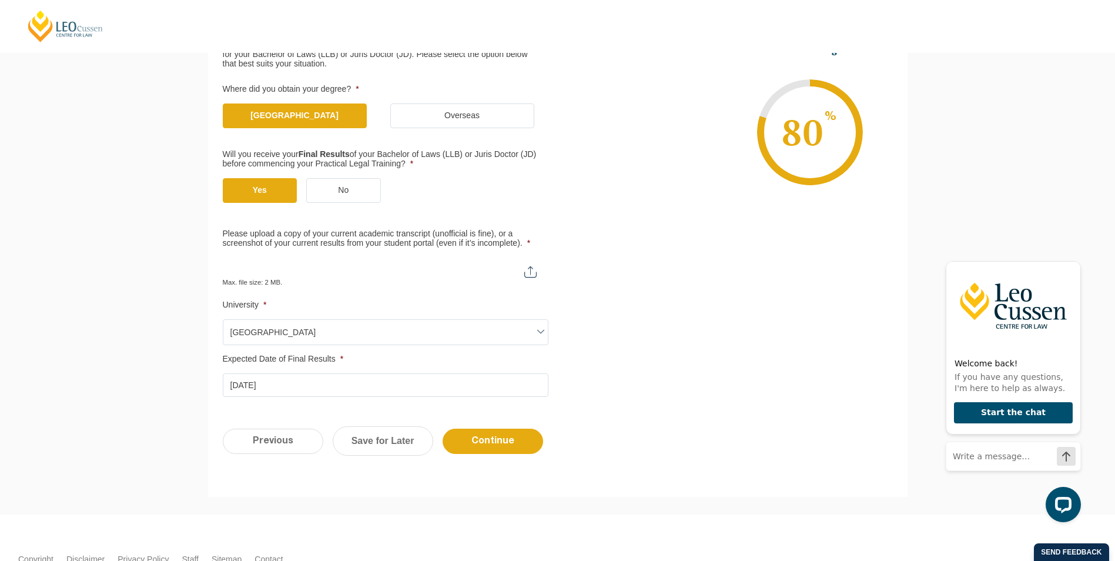
scroll to position [107, 0]
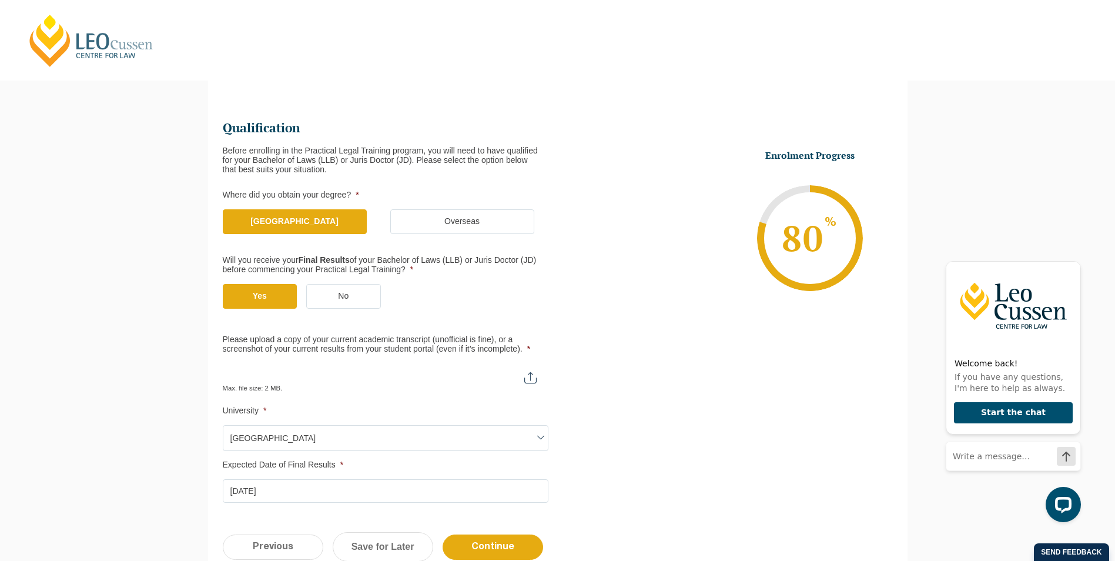
click at [525, 376] on input "Please upload a copy of your current academic transcript (unofficial is fine), …" at bounding box center [386, 373] width 326 height 20
type input "C:\fakepath\AHEGS.pdf"
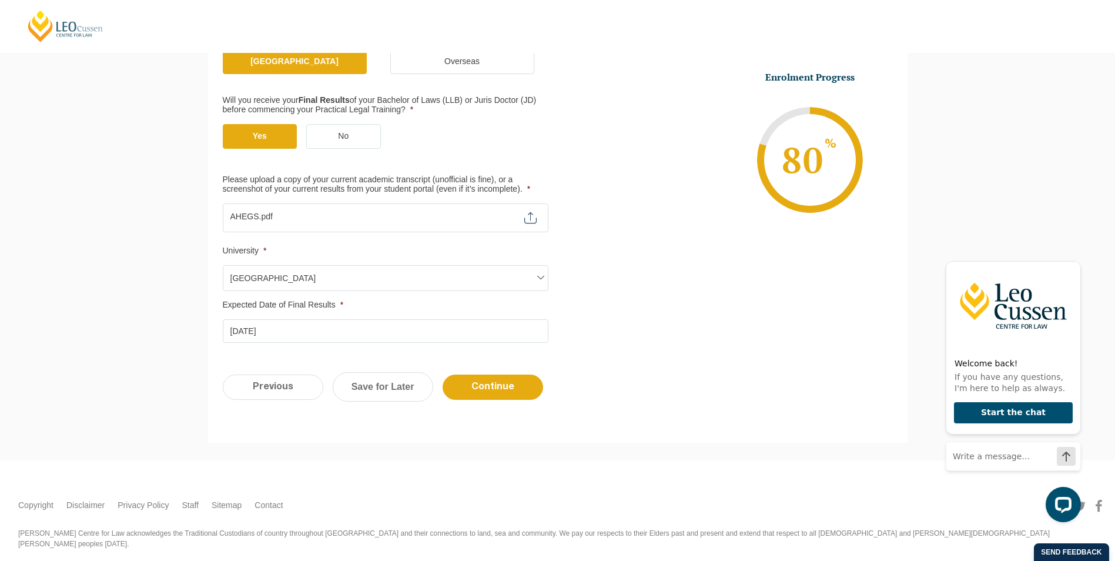
scroll to position [283, 0]
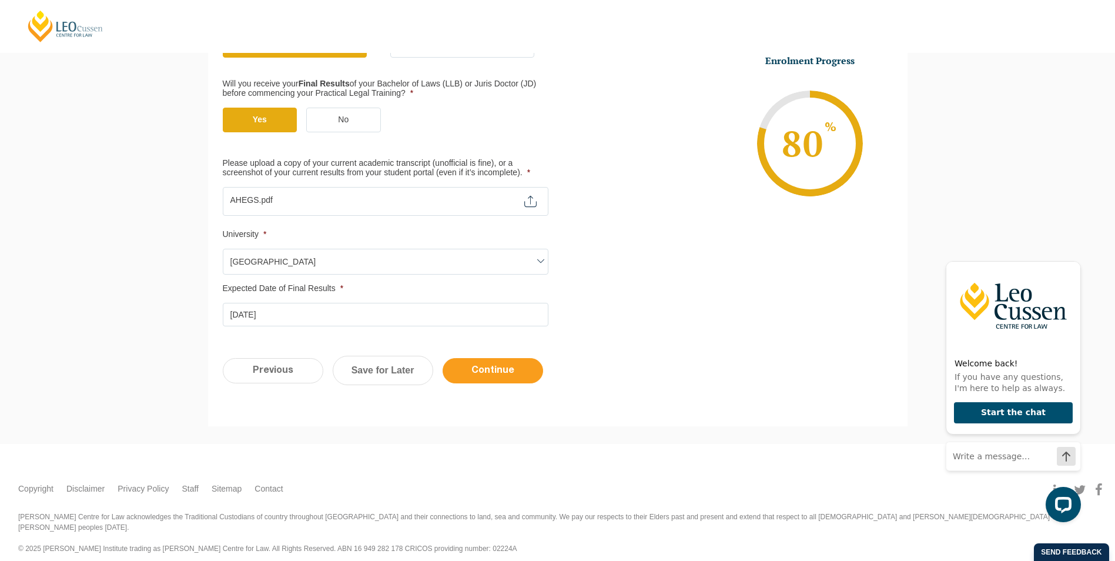
click at [508, 372] on input "Continue" at bounding box center [492, 370] width 100 height 25
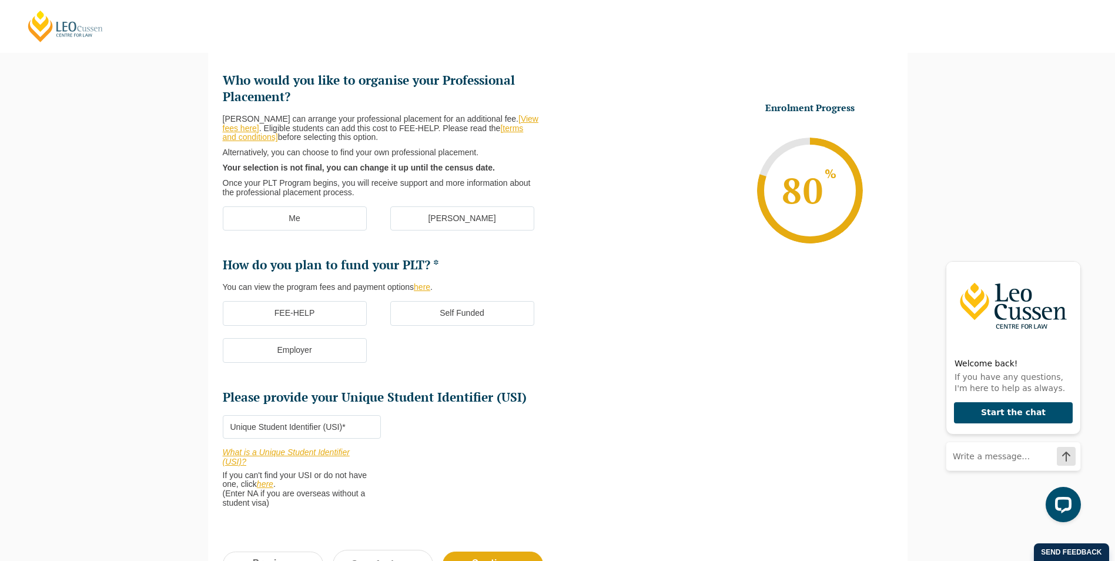
scroll to position [102, 0]
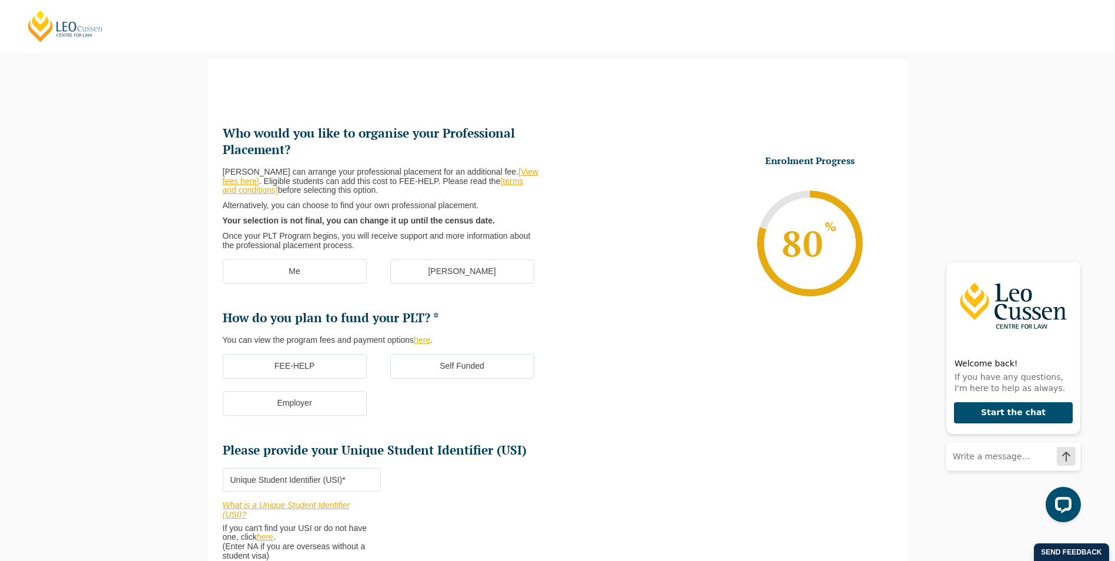
click at [509, 173] on link "[View fees here]" at bounding box center [381, 176] width 316 height 19
click at [461, 270] on label "[PERSON_NAME]" at bounding box center [462, 271] width 144 height 25
click at [0, 0] on input "[PERSON_NAME]" at bounding box center [0, 0] width 0 height 0
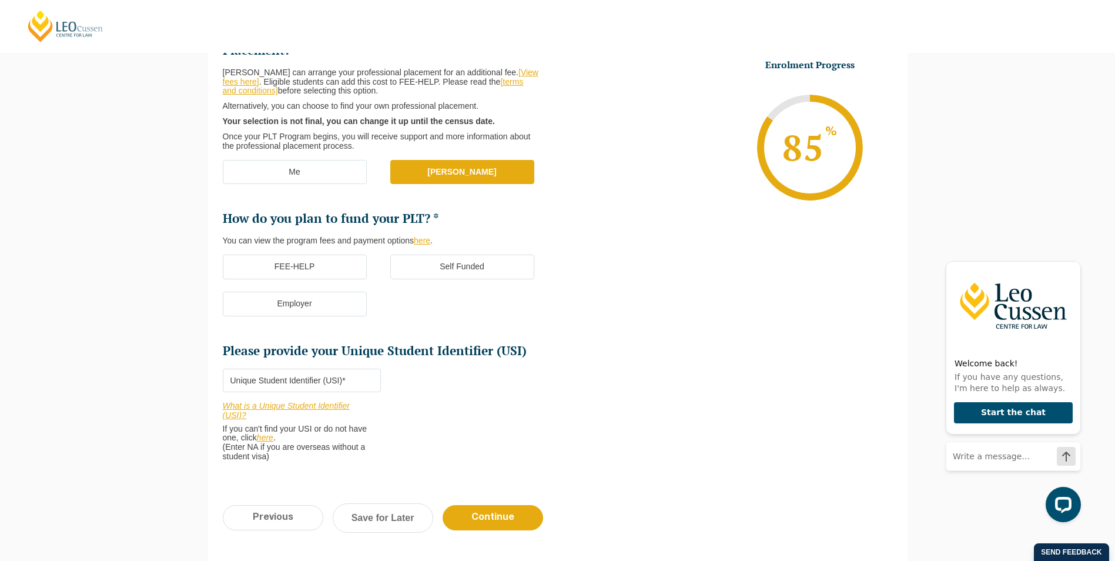
scroll to position [219, 0]
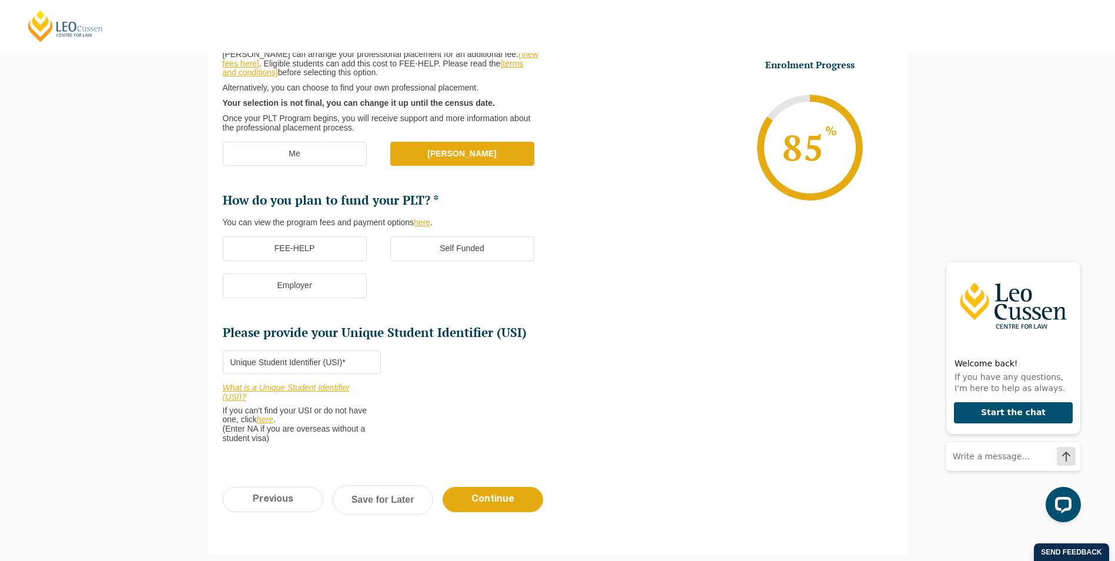
click at [484, 251] on label "Self Funded" at bounding box center [462, 248] width 144 height 25
click at [0, 0] on input "Self Funded" at bounding box center [0, 0] width 0 height 0
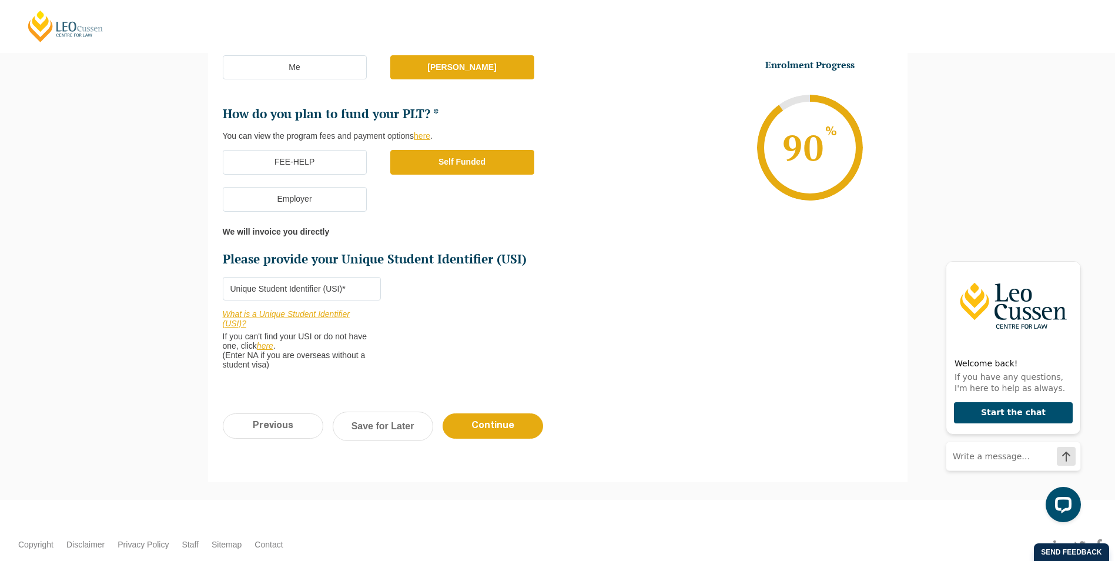
scroll to position [337, 0]
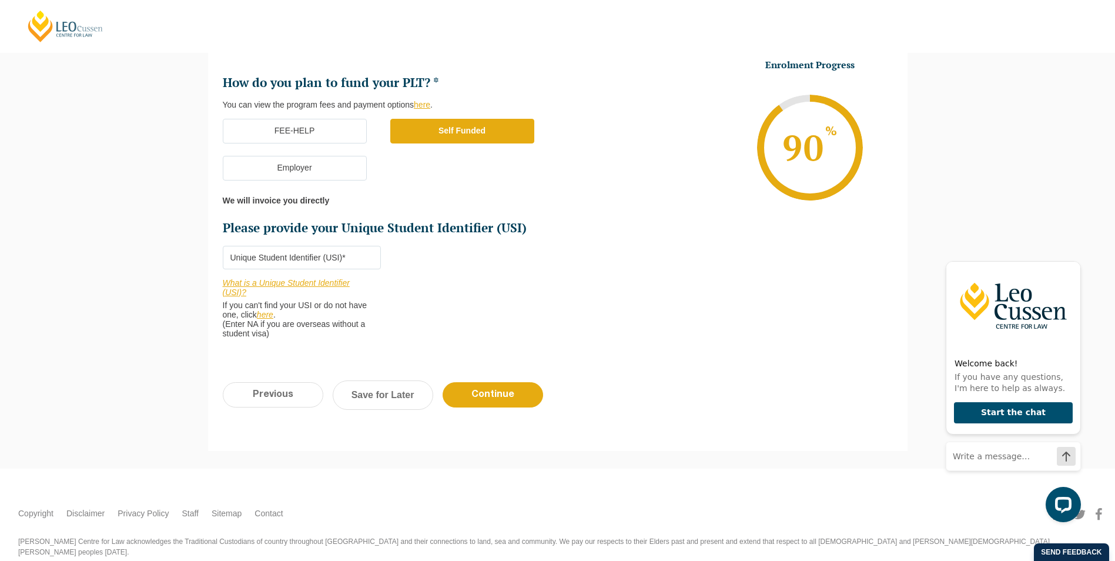
click at [318, 256] on input "Please provide your Unique Student Identifier (USI) *" at bounding box center [302, 258] width 158 height 24
click at [364, 257] on input "Please provide your Unique Student Identifier (USI) *" at bounding box center [302, 258] width 158 height 24
